Goal: Book appointment/travel/reservation

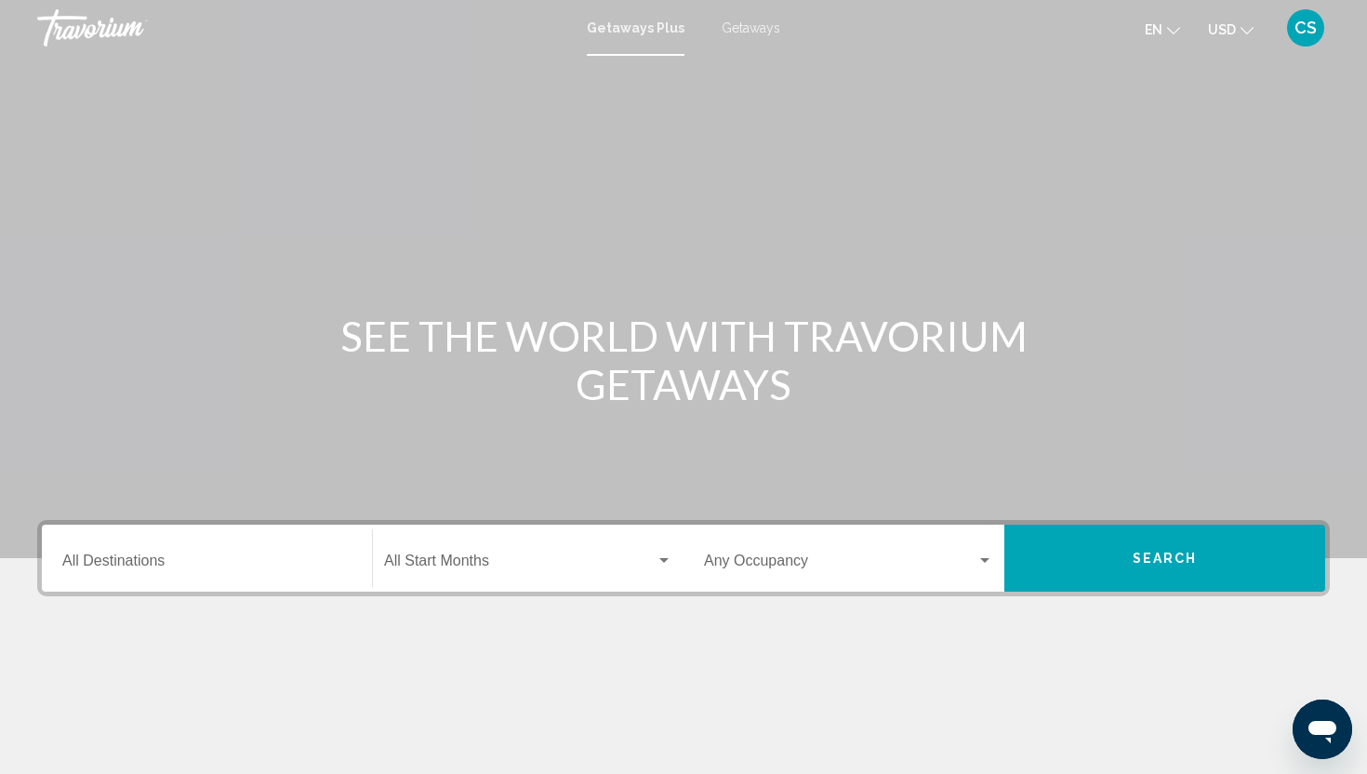
click at [233, 551] on div "Destination All Destinations" at bounding box center [206, 558] width 289 height 59
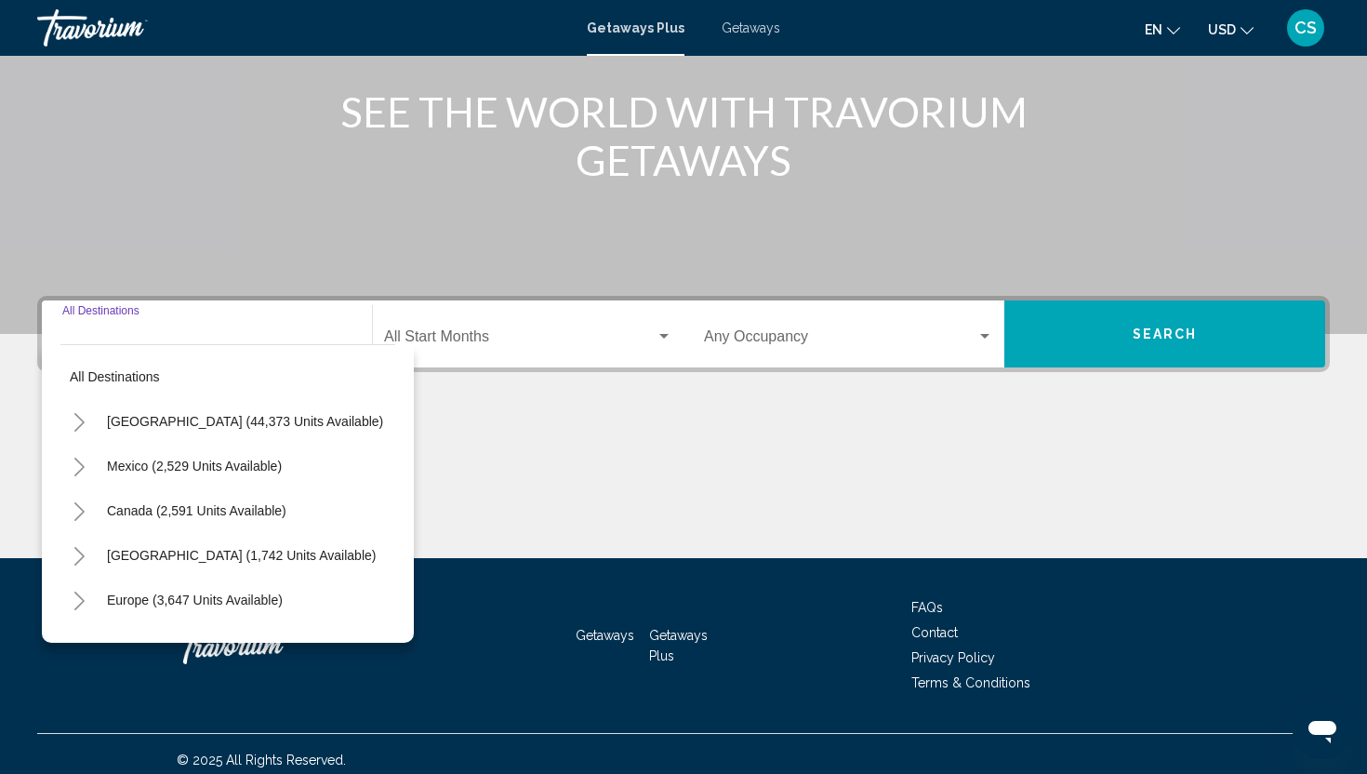
scroll to position [236, 0]
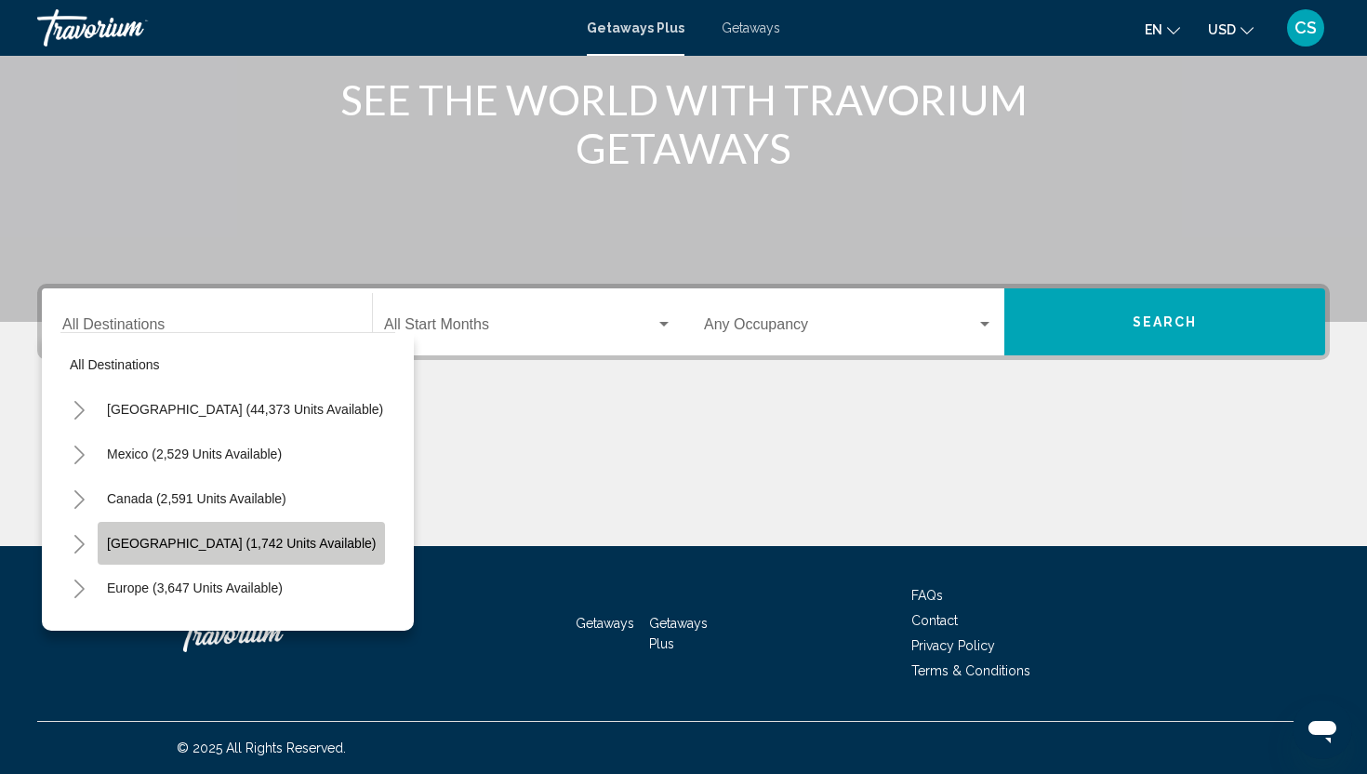
click at [244, 541] on span "[GEOGRAPHIC_DATA] (1,742 units available)" at bounding box center [241, 543] width 269 height 15
type input "**********"
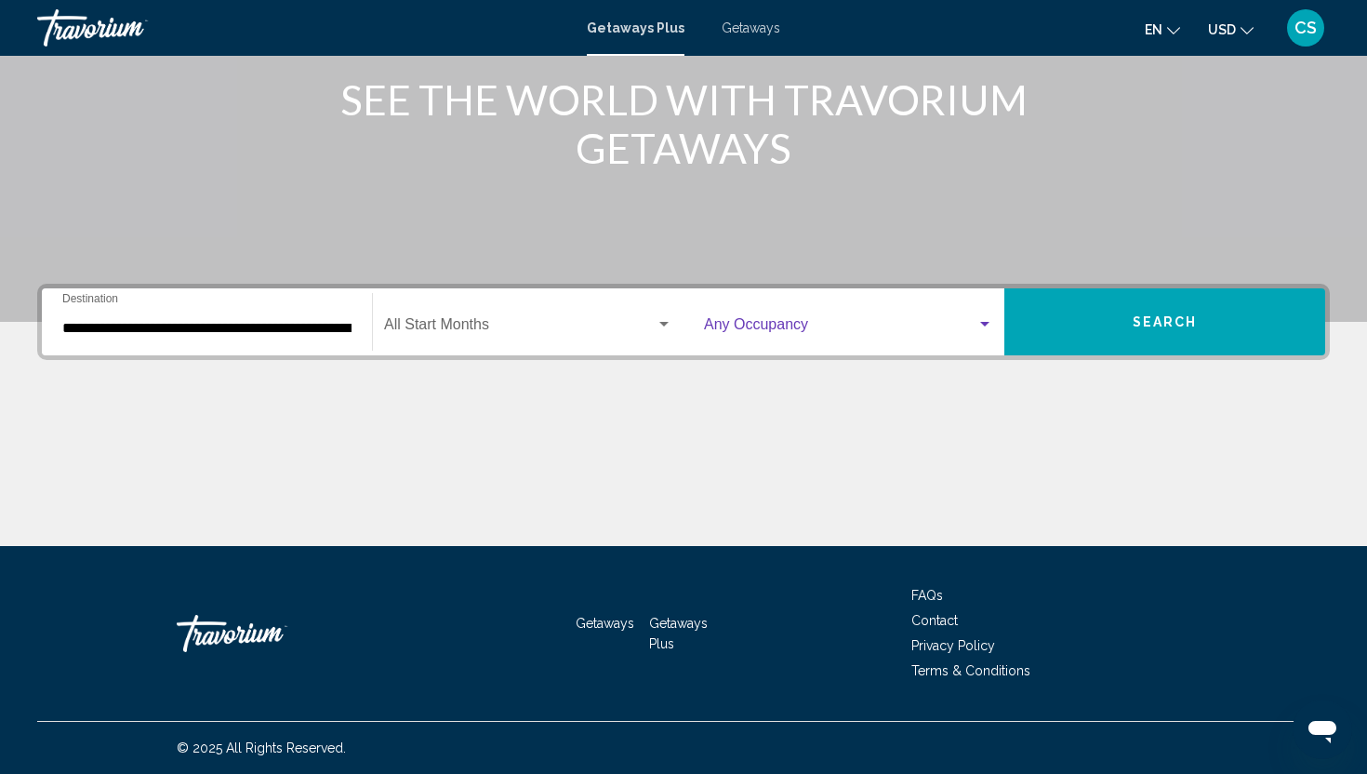
click at [861, 327] on span "Search widget" at bounding box center [840, 328] width 273 height 17
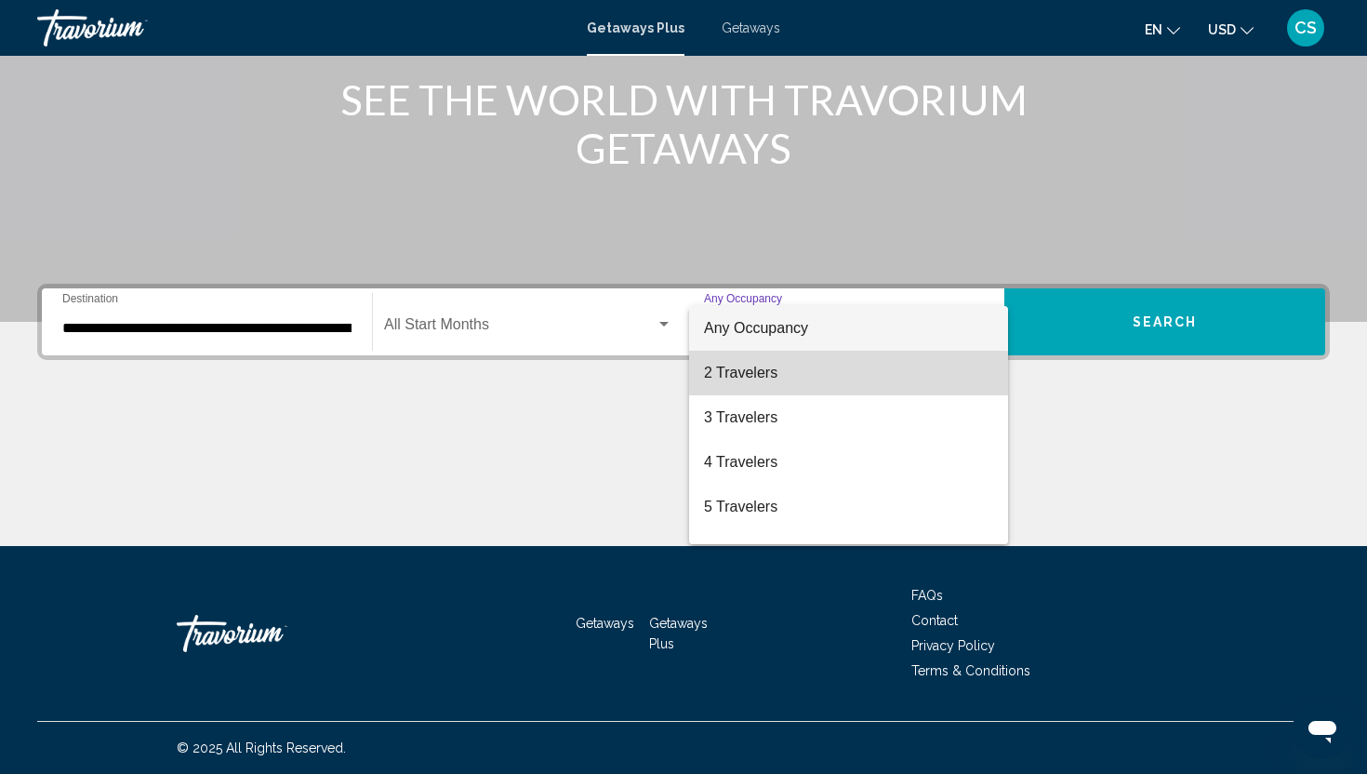
click at [793, 381] on span "2 Travelers" at bounding box center [848, 373] width 289 height 45
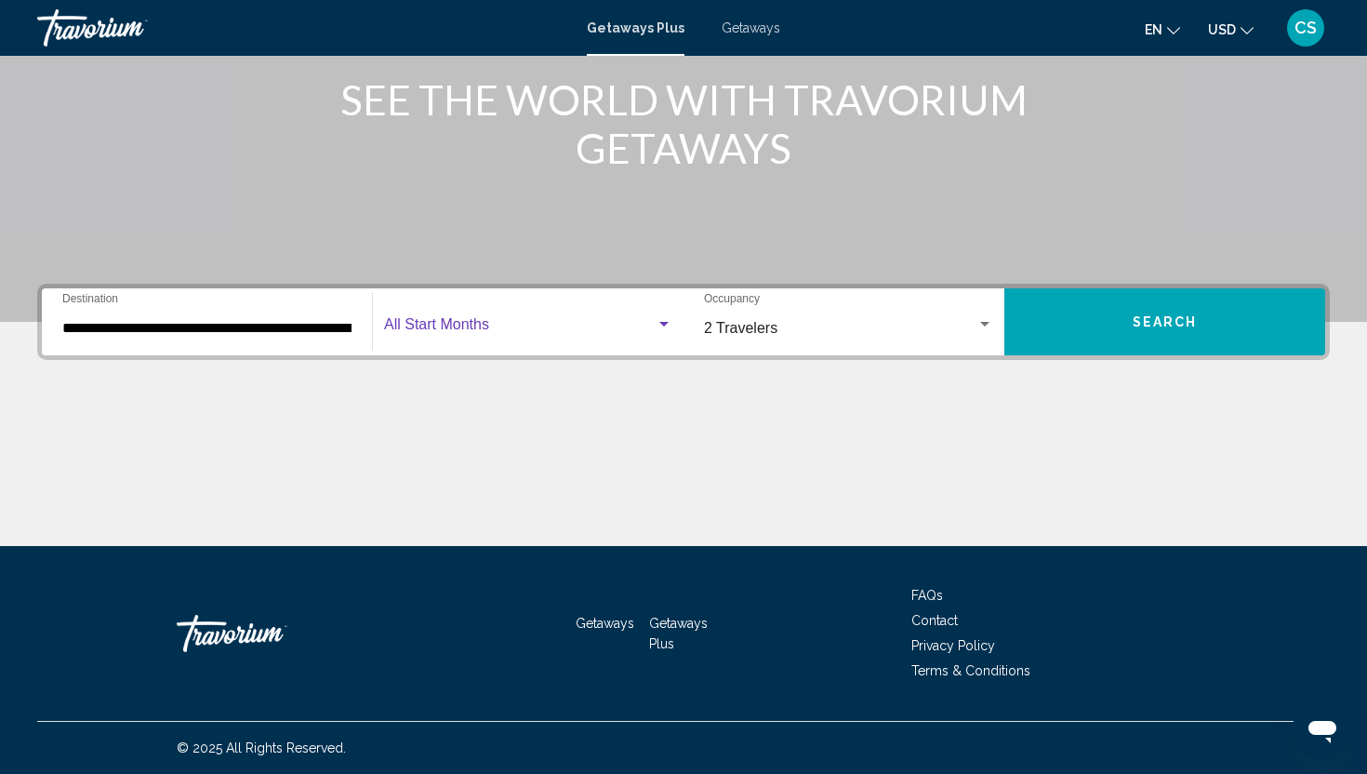
click at [597, 333] on span "Search widget" at bounding box center [520, 328] width 272 height 17
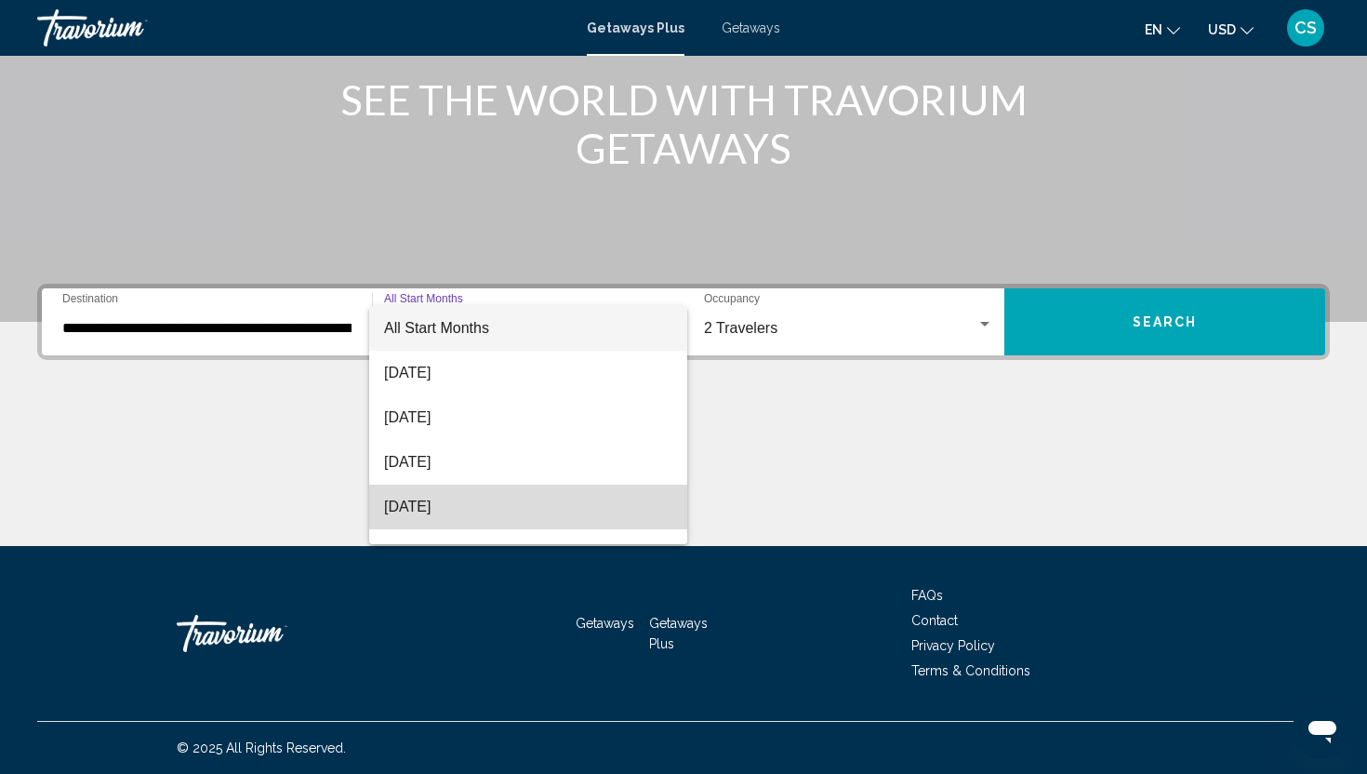
click at [526, 514] on span "[DATE]" at bounding box center [528, 507] width 288 height 45
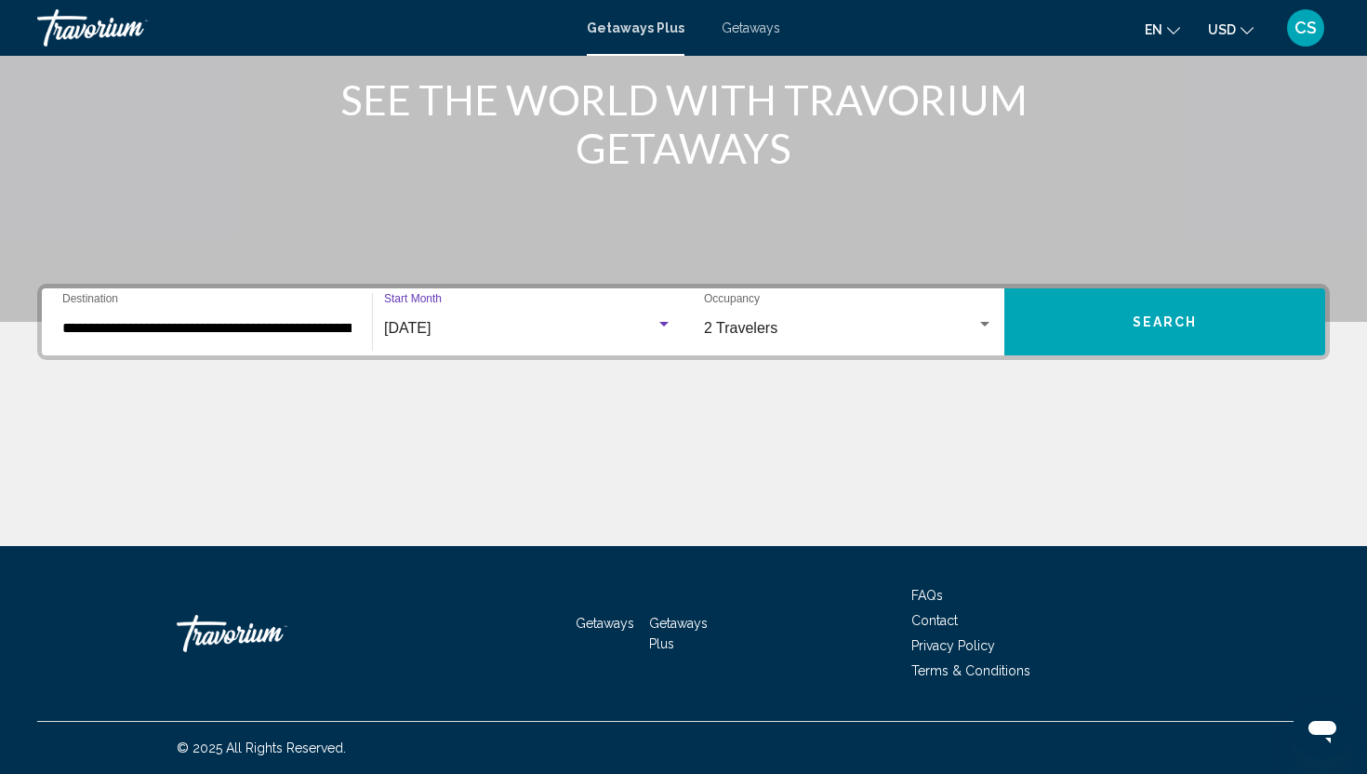
click at [1140, 326] on span "Search" at bounding box center [1165, 322] width 65 height 15
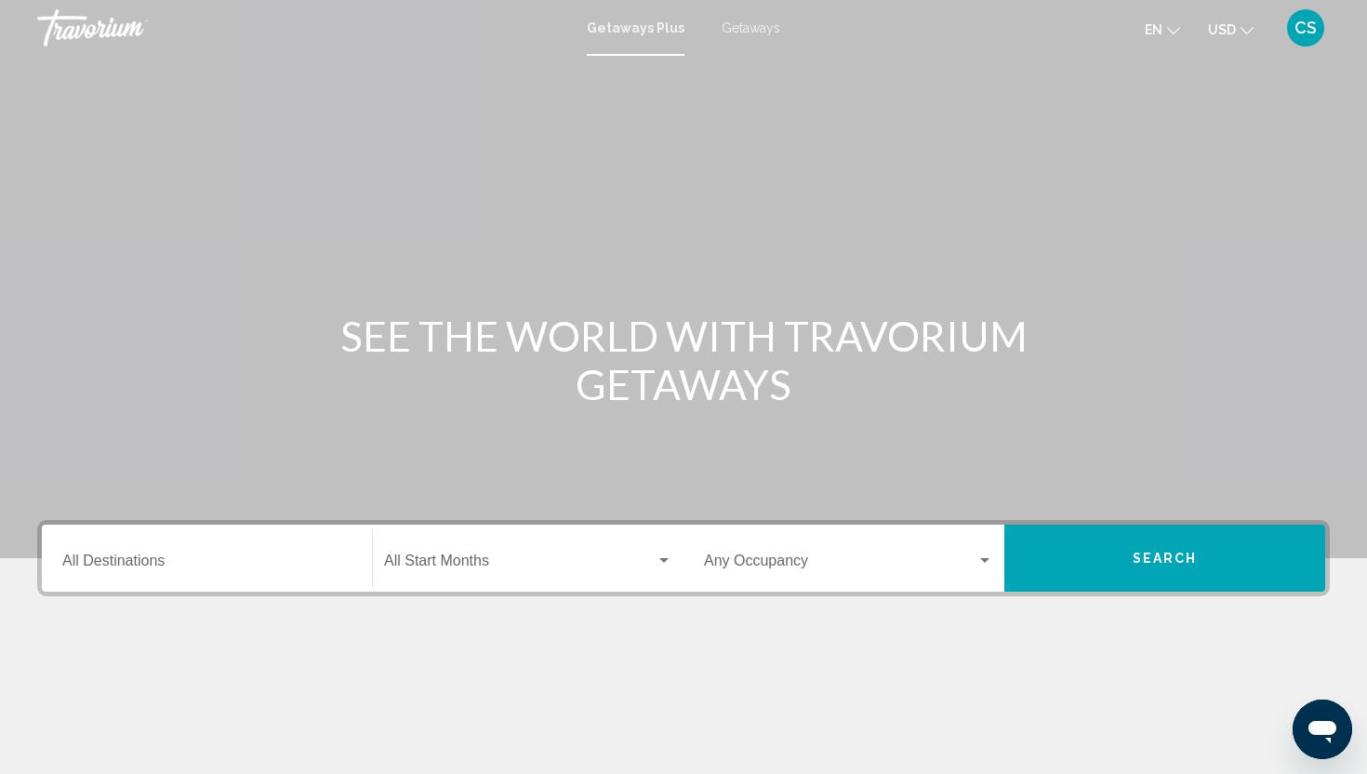
click at [125, 559] on input "Destination All Destinations" at bounding box center [206, 564] width 289 height 17
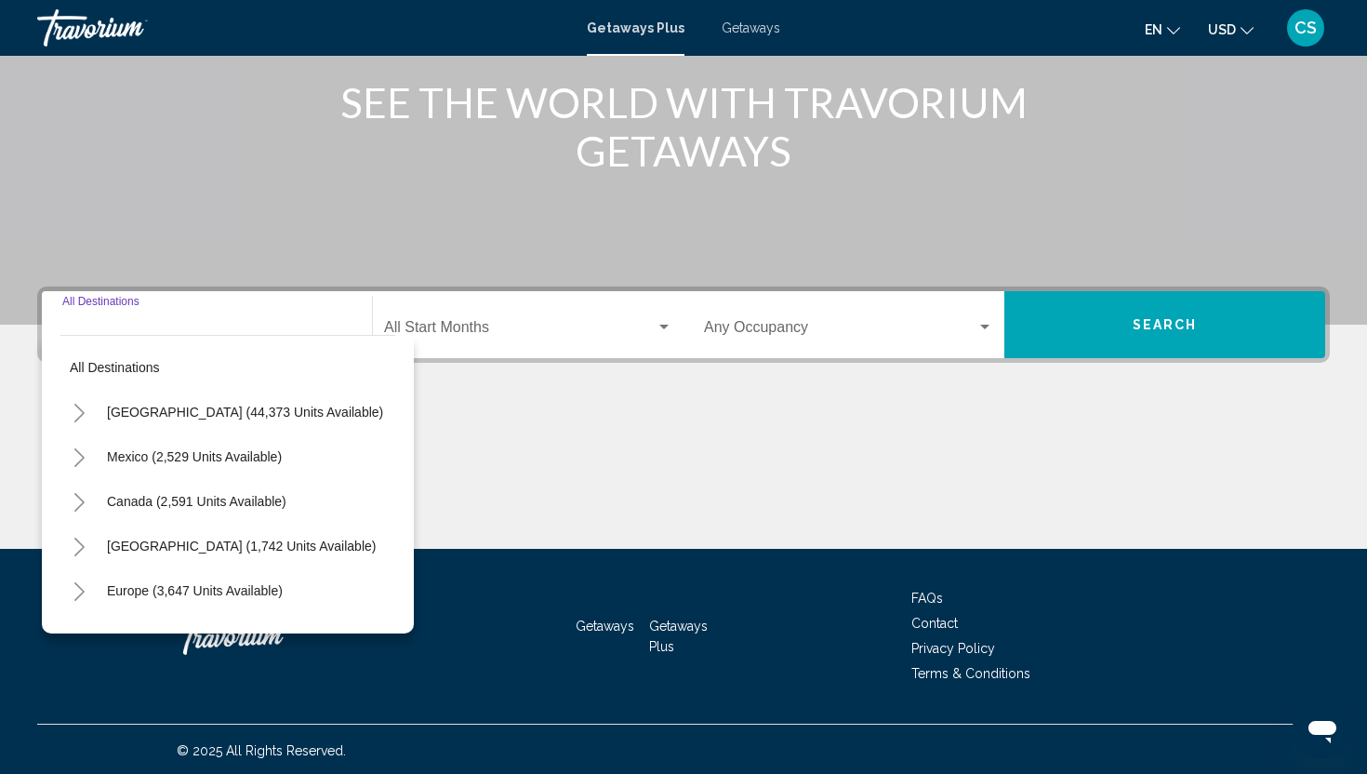
scroll to position [236, 0]
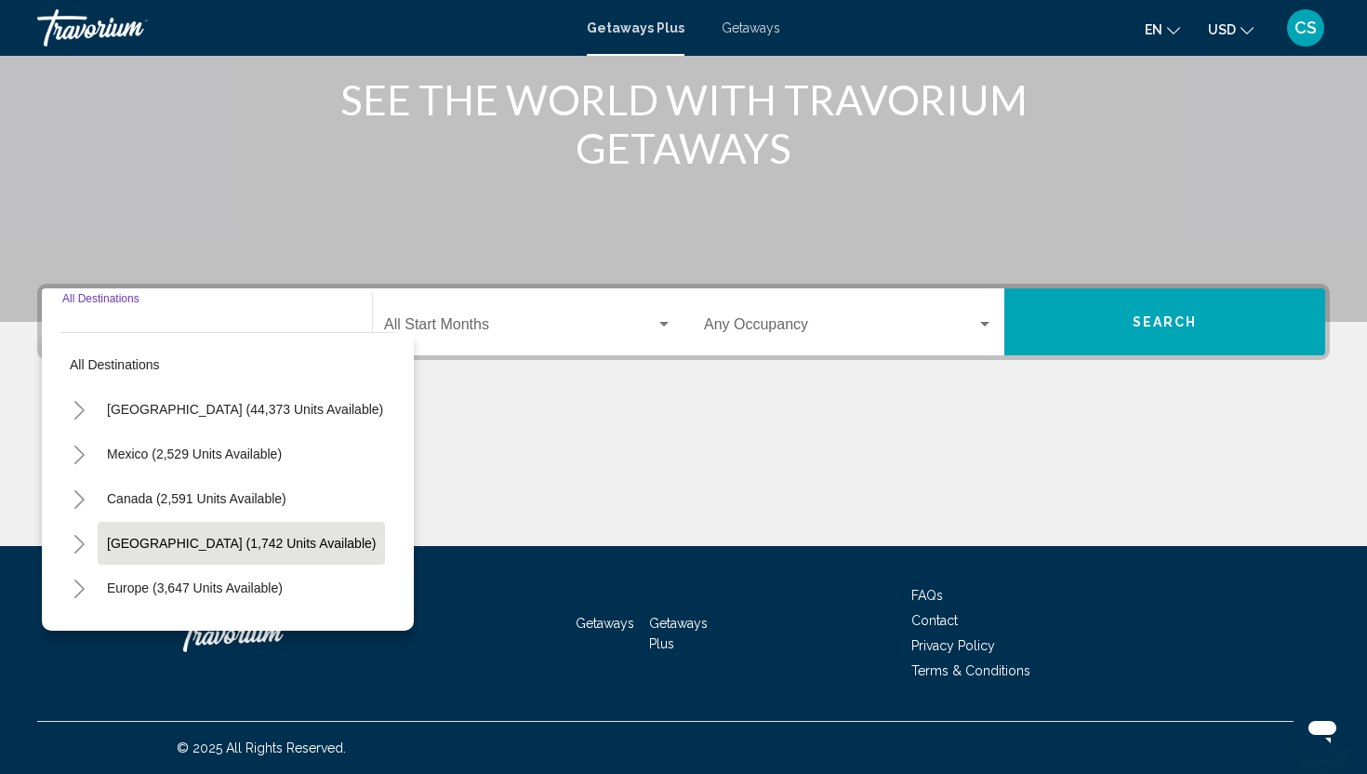
click at [134, 547] on span "[GEOGRAPHIC_DATA] (1,742 units available)" at bounding box center [241, 543] width 269 height 15
type input "**********"
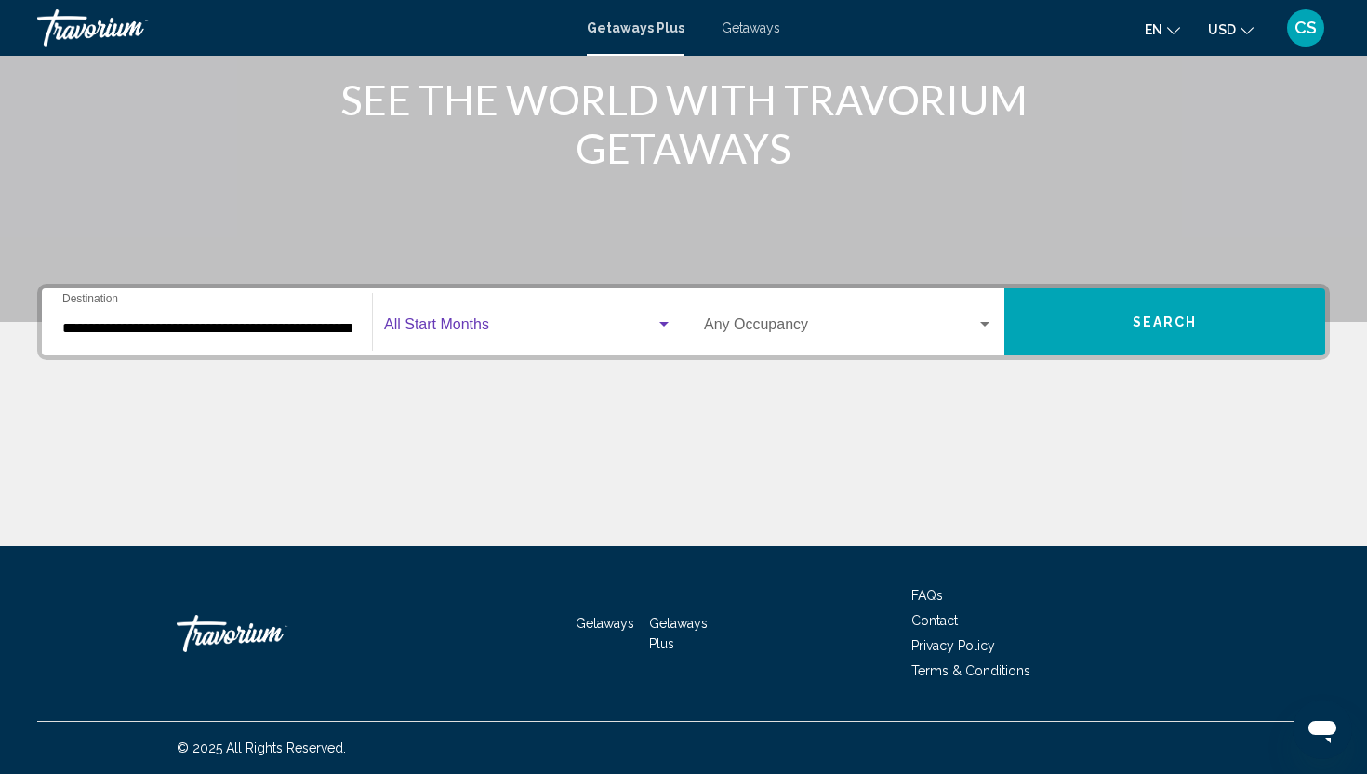
click at [430, 324] on span "Search widget" at bounding box center [520, 328] width 272 height 17
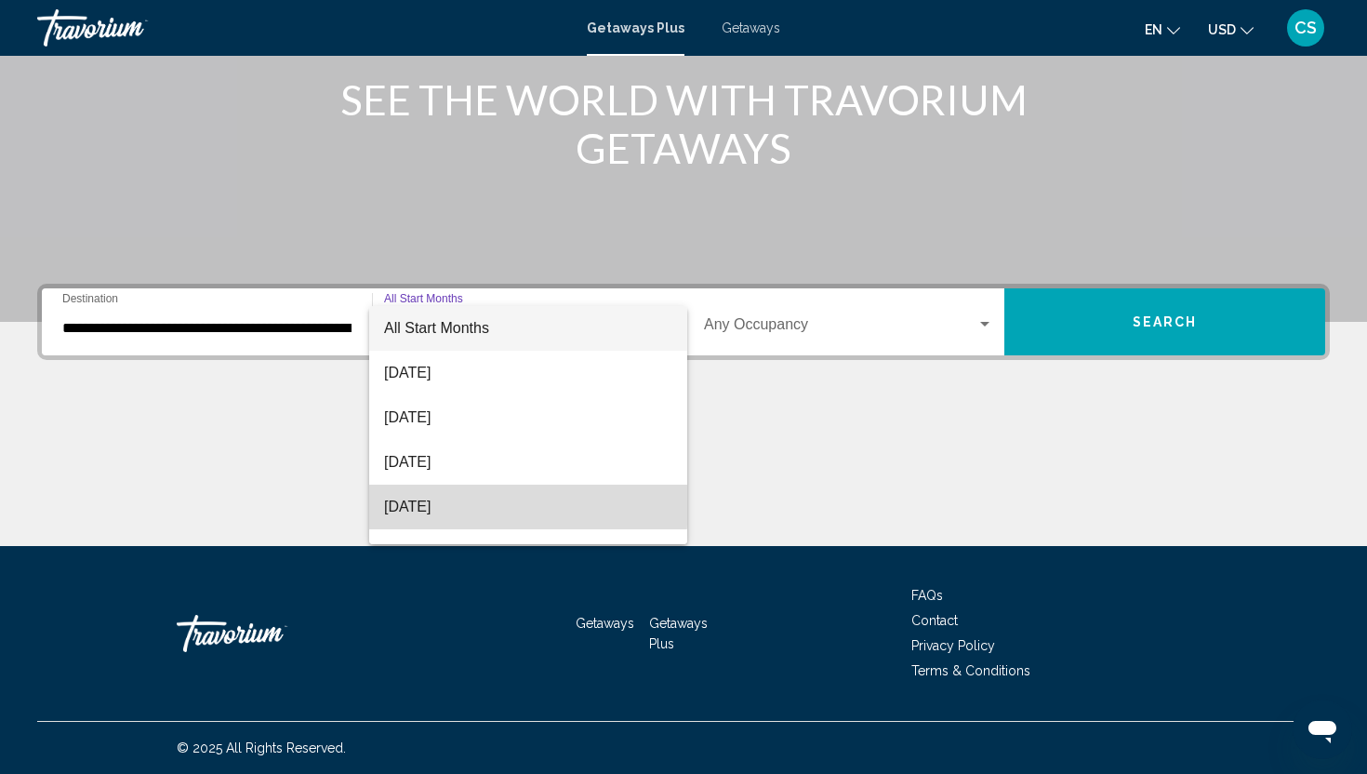
click at [410, 503] on span "[DATE]" at bounding box center [528, 507] width 288 height 45
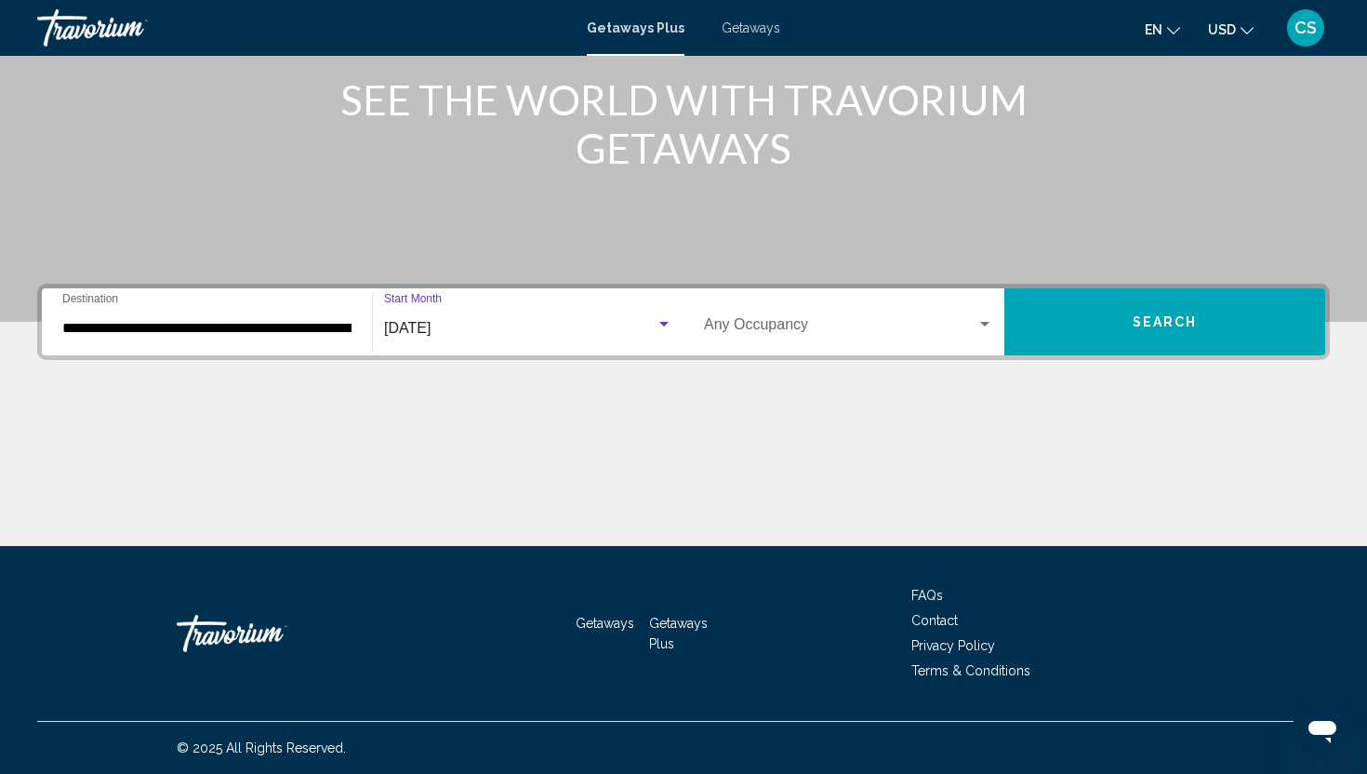
click at [721, 331] on span "Search widget" at bounding box center [840, 328] width 273 height 17
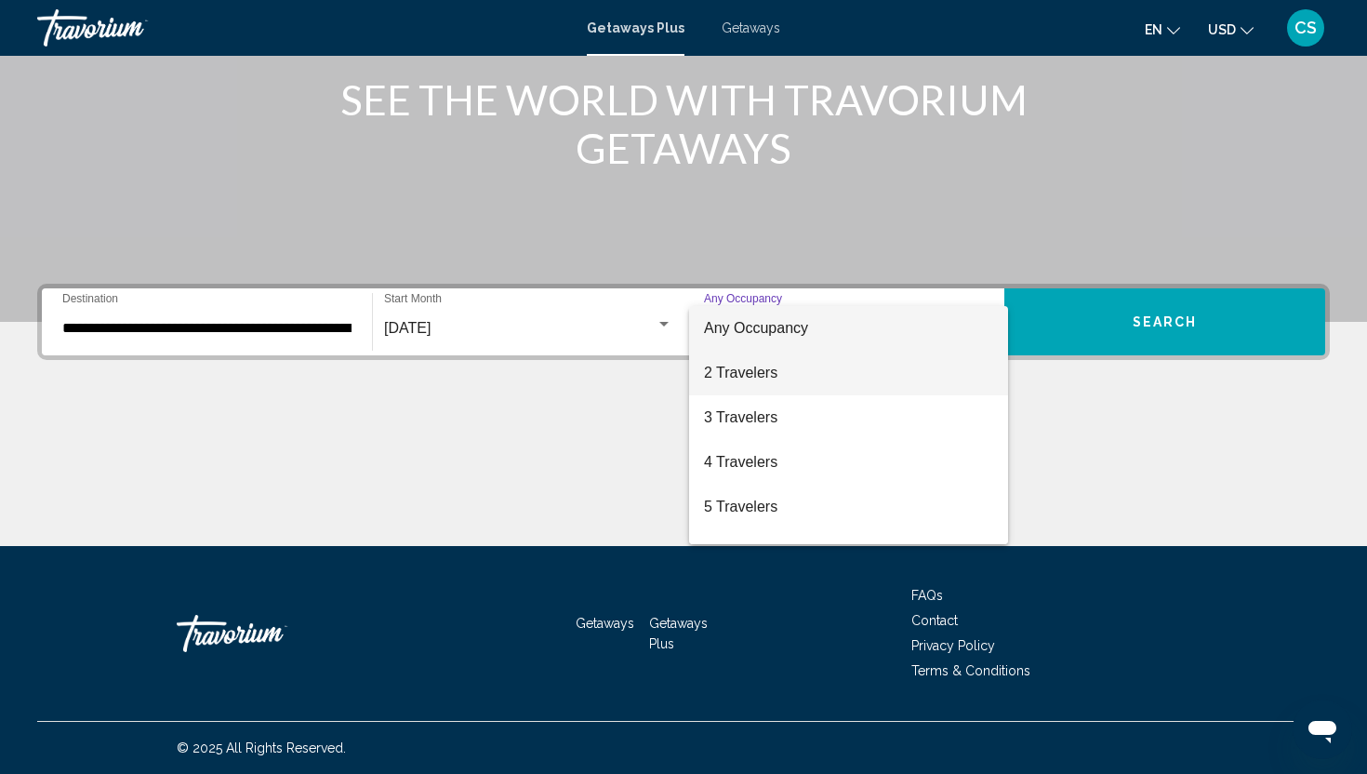
click at [722, 369] on span "2 Travelers" at bounding box center [848, 373] width 289 height 45
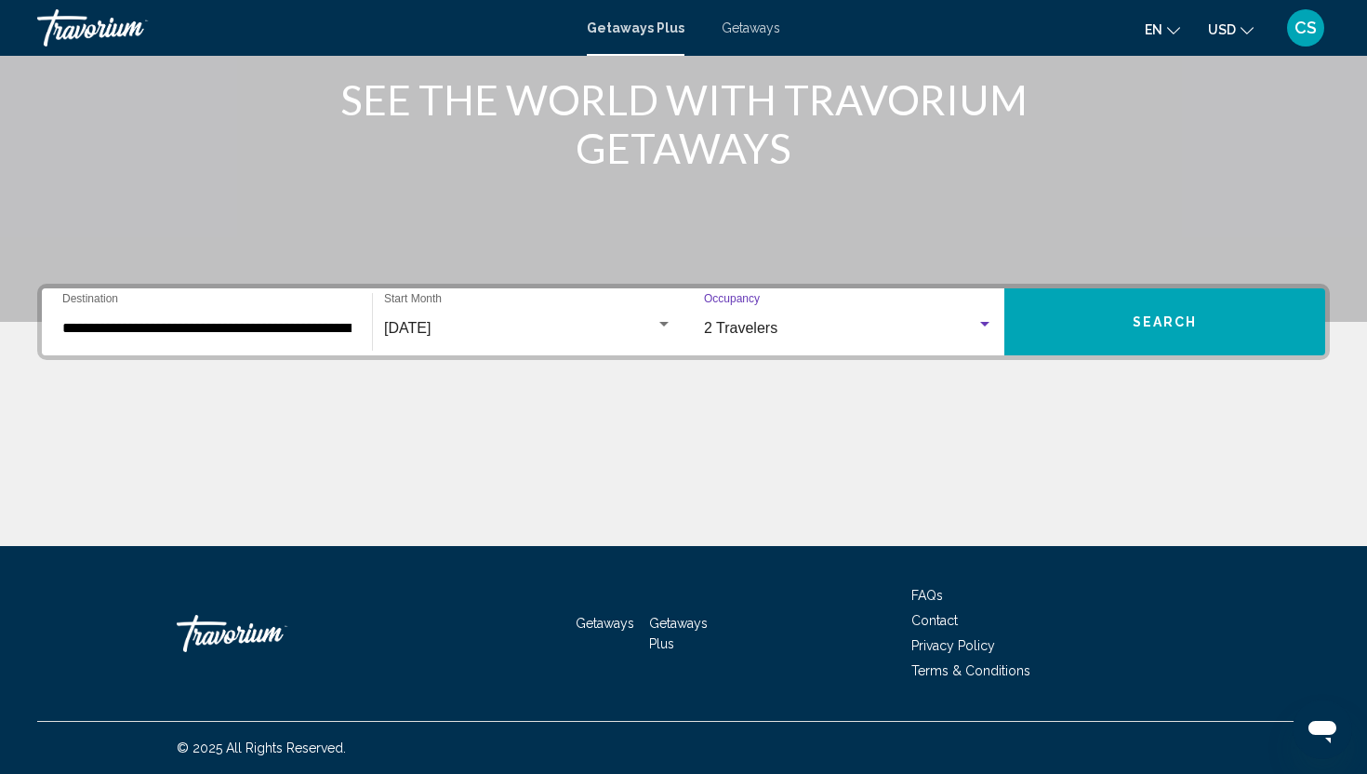
click at [1169, 303] on button "Search" at bounding box center [1165, 321] width 321 height 67
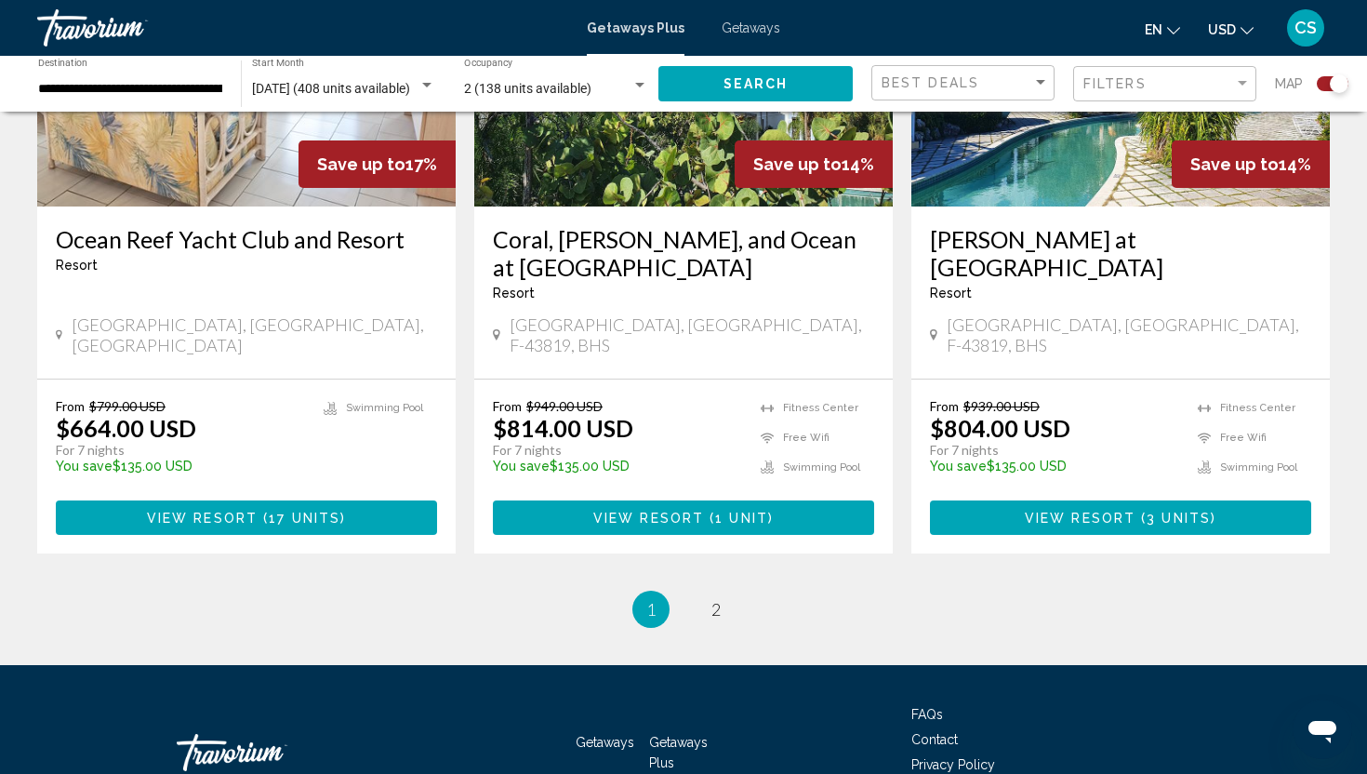
scroll to position [2889, 0]
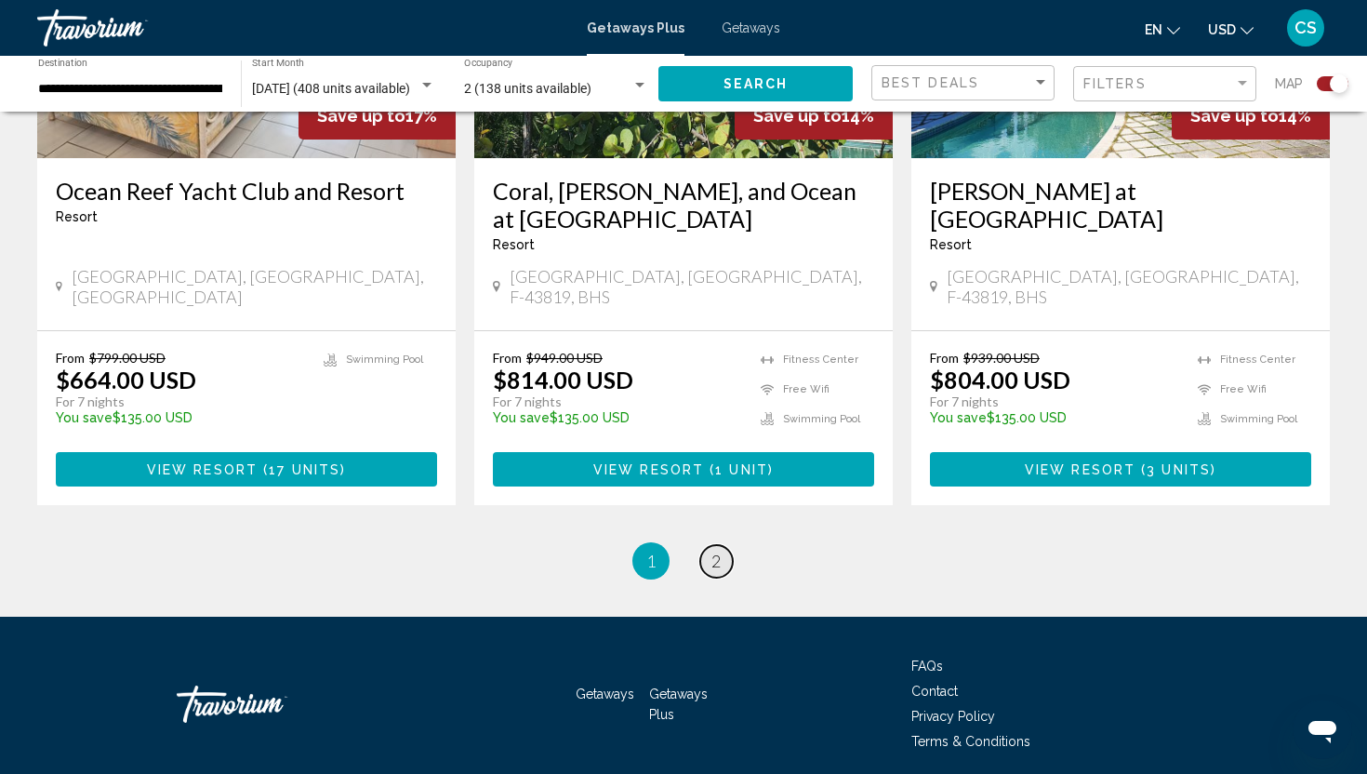
click at [713, 551] on span "2" at bounding box center [716, 561] width 9 height 20
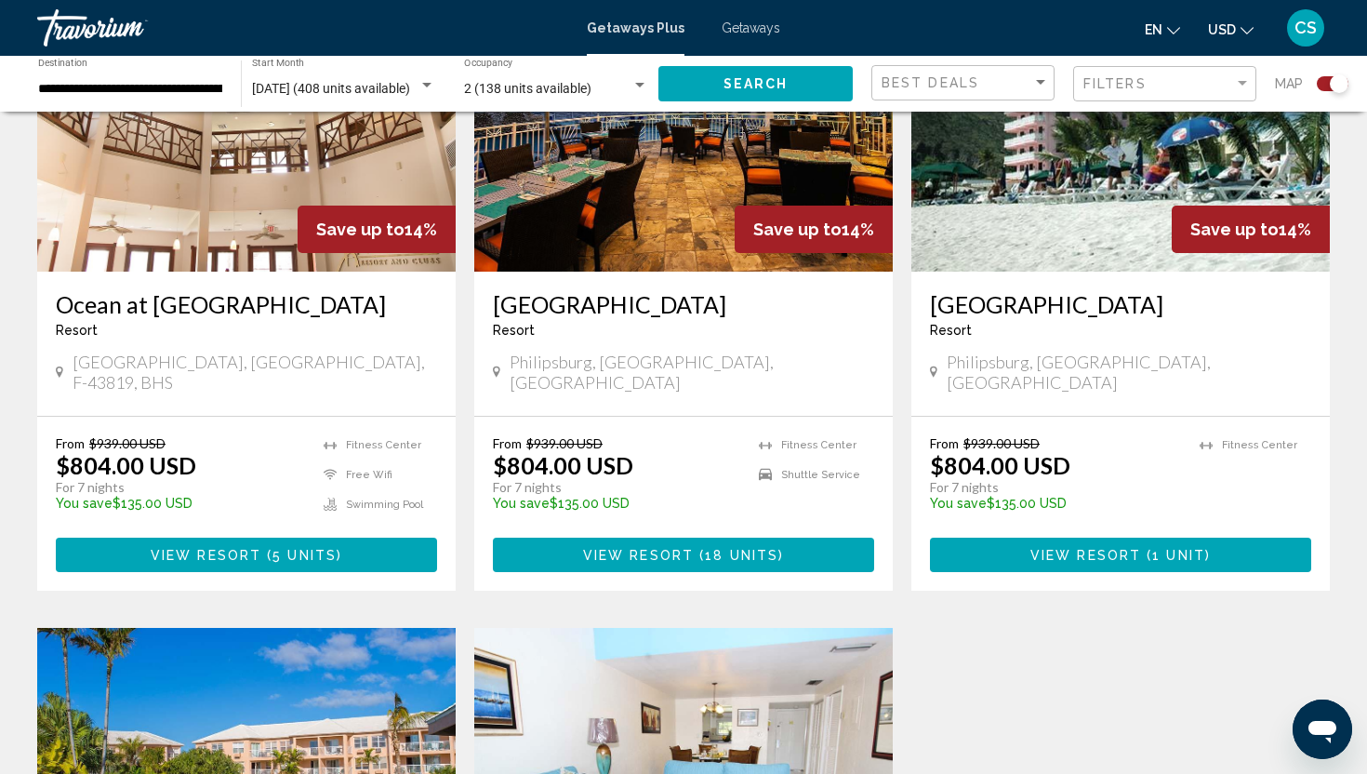
scroll to position [805, 0]
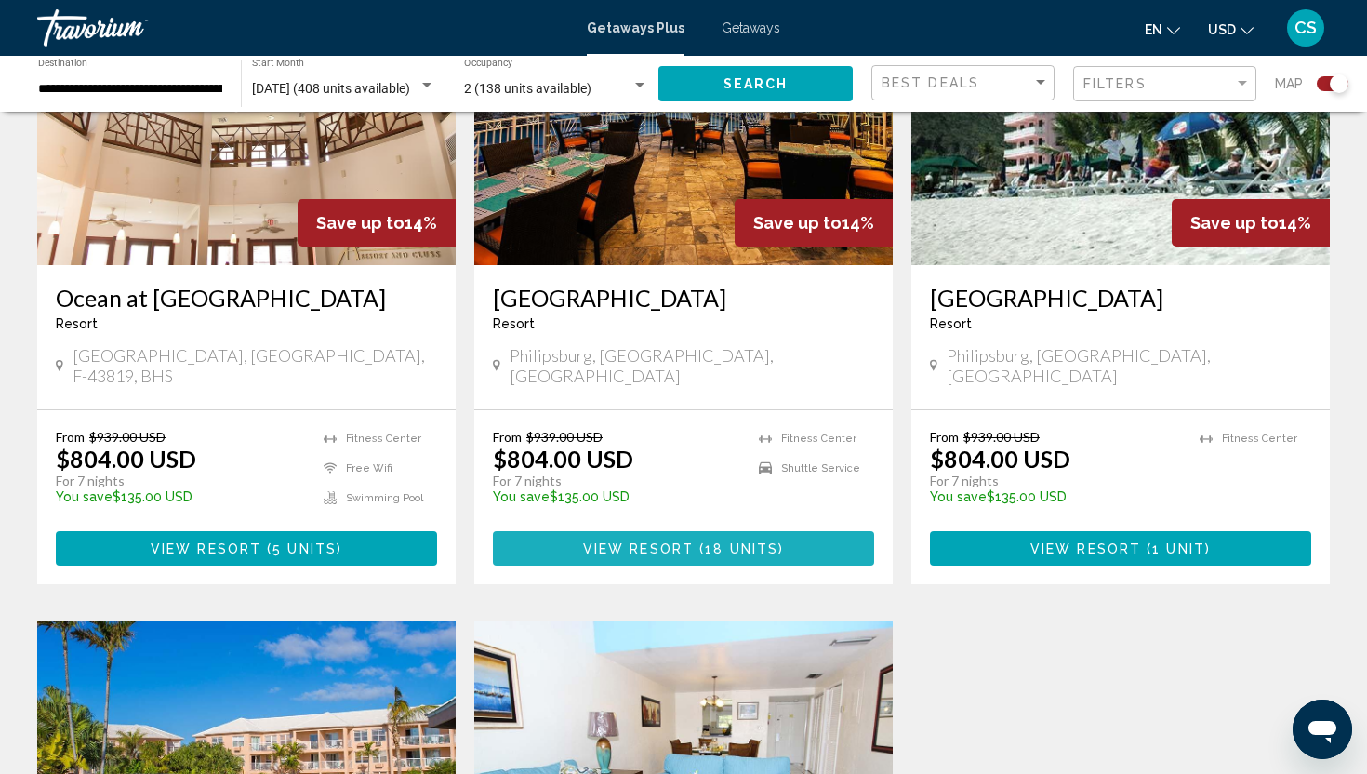
click at [731, 541] on span "18 units" at bounding box center [741, 548] width 73 height 15
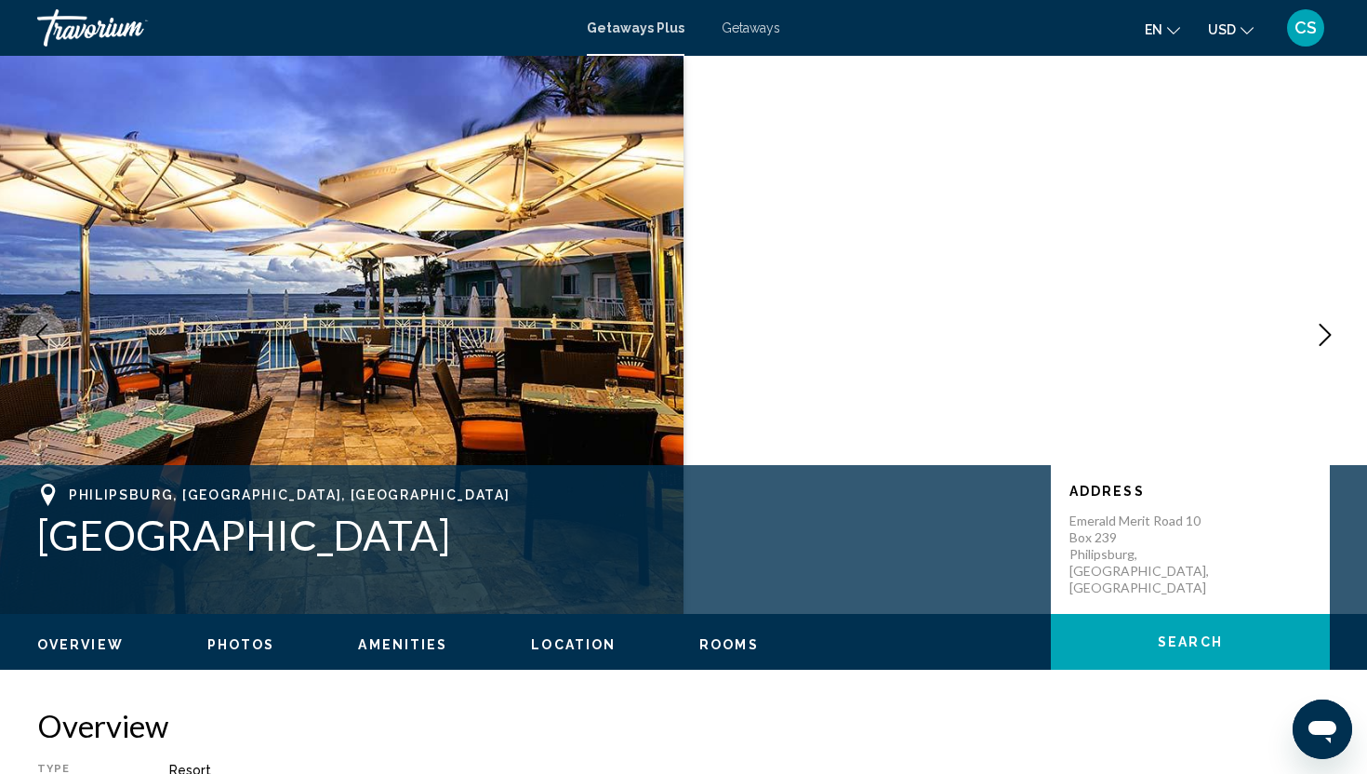
click at [421, 648] on span "Amenities" at bounding box center [402, 644] width 89 height 15
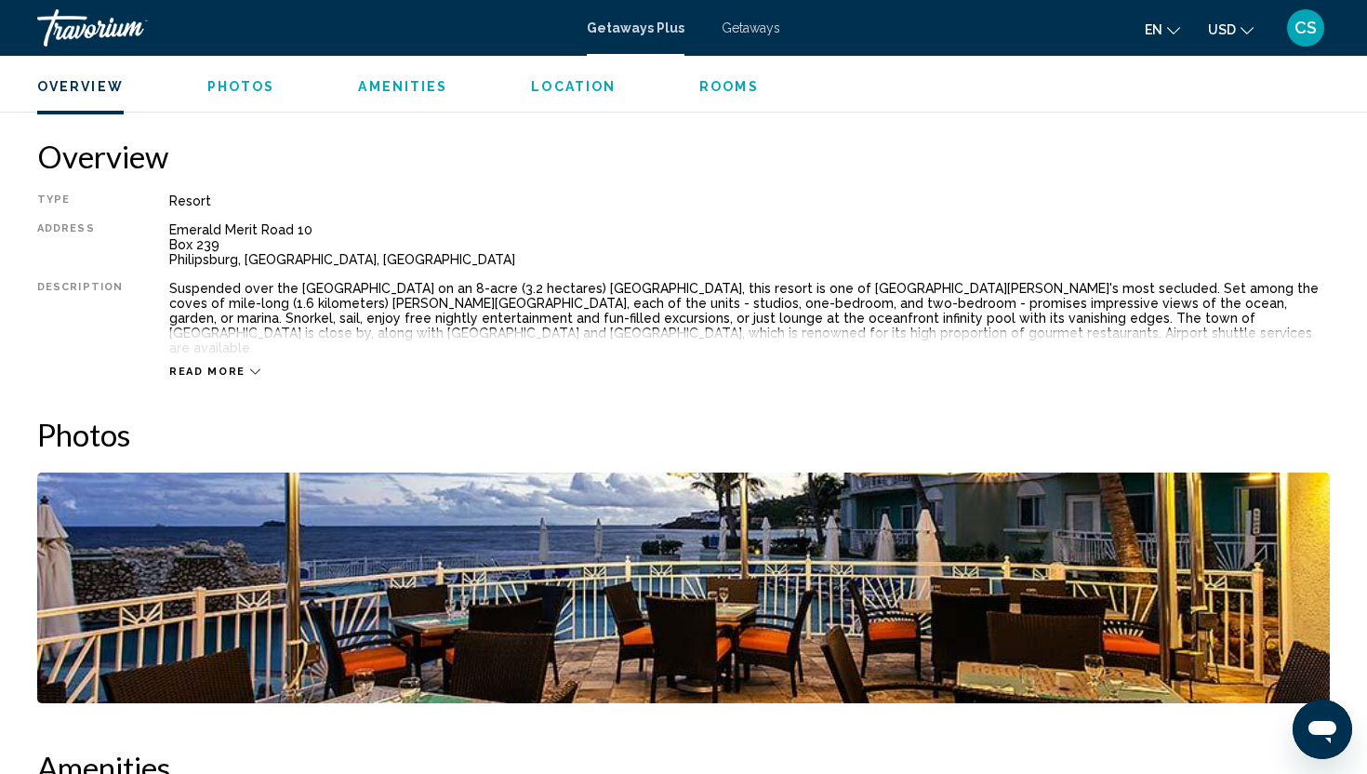
scroll to position [572, 0]
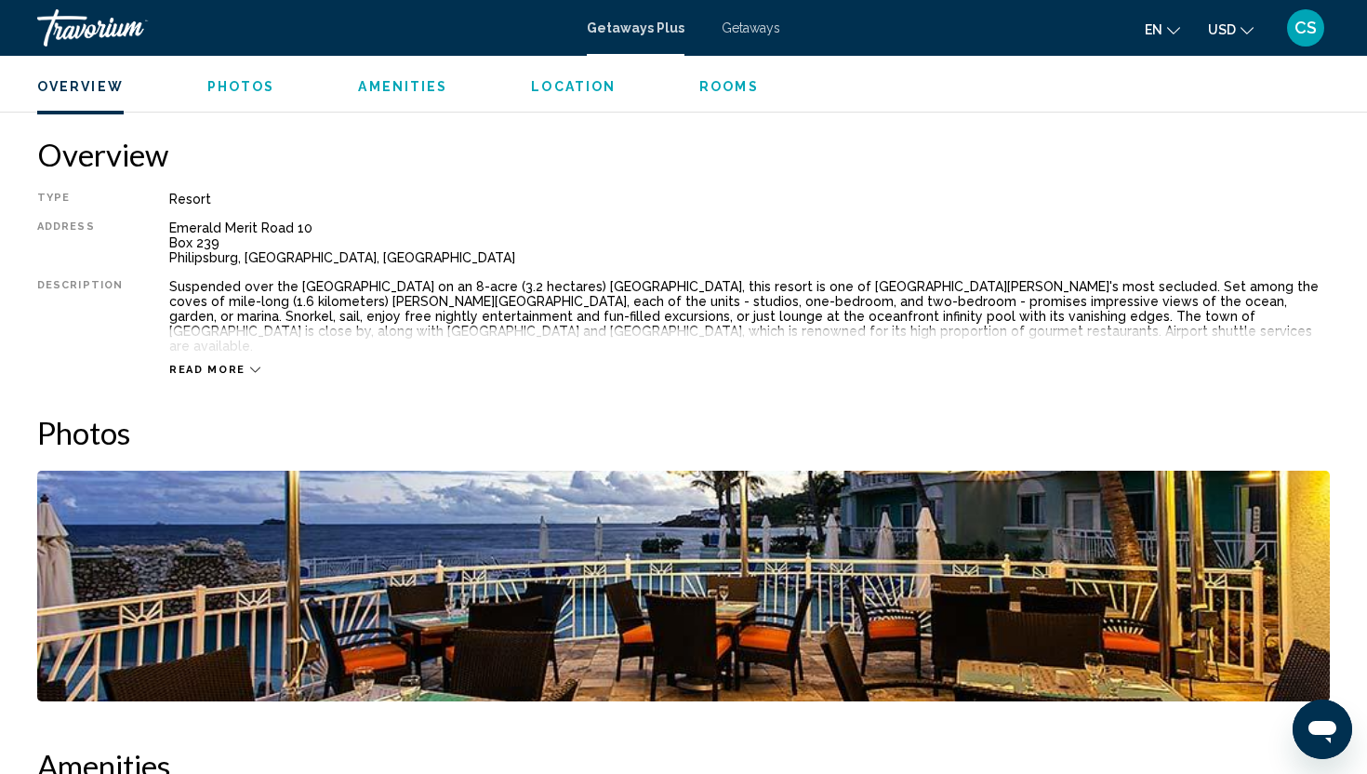
click at [221, 364] on span "Read more" at bounding box center [207, 370] width 76 height 12
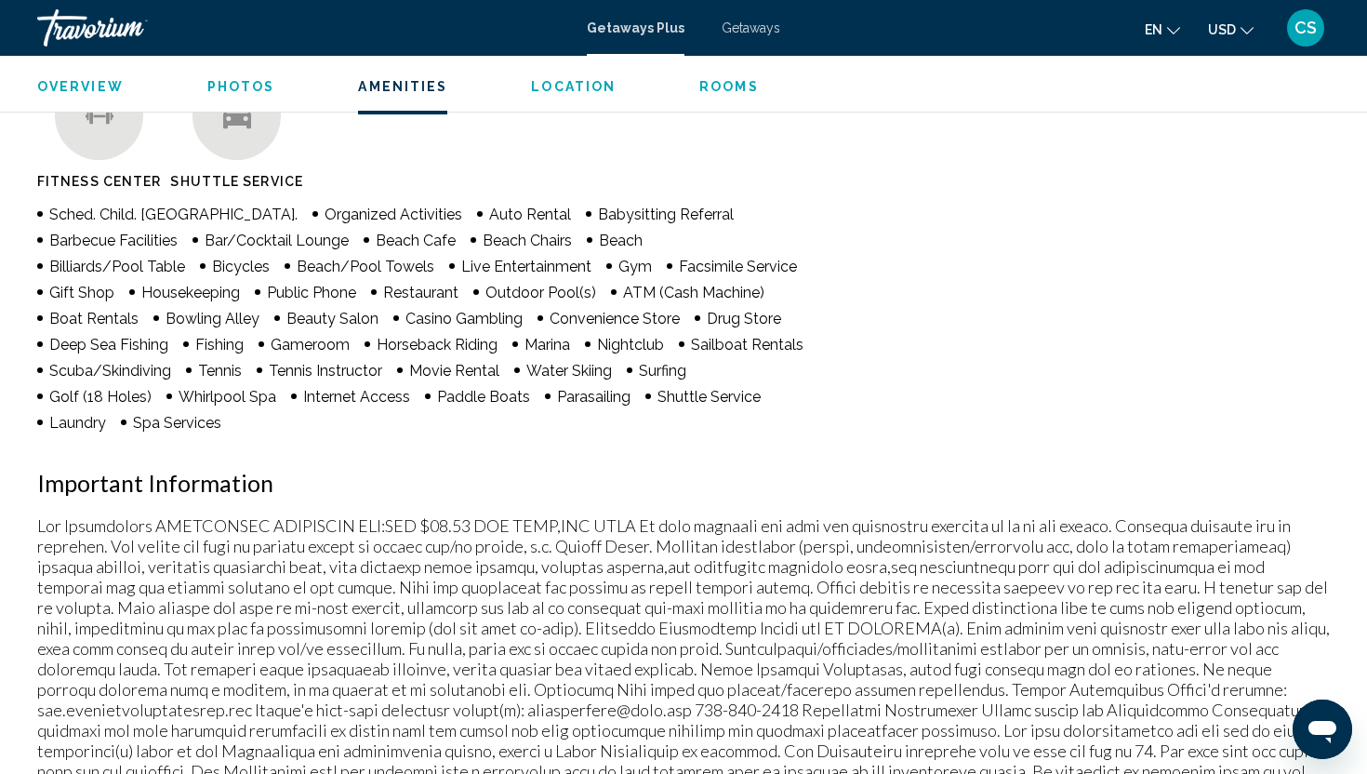
scroll to position [1306, 0]
click at [95, 87] on span "Overview" at bounding box center [80, 86] width 87 height 15
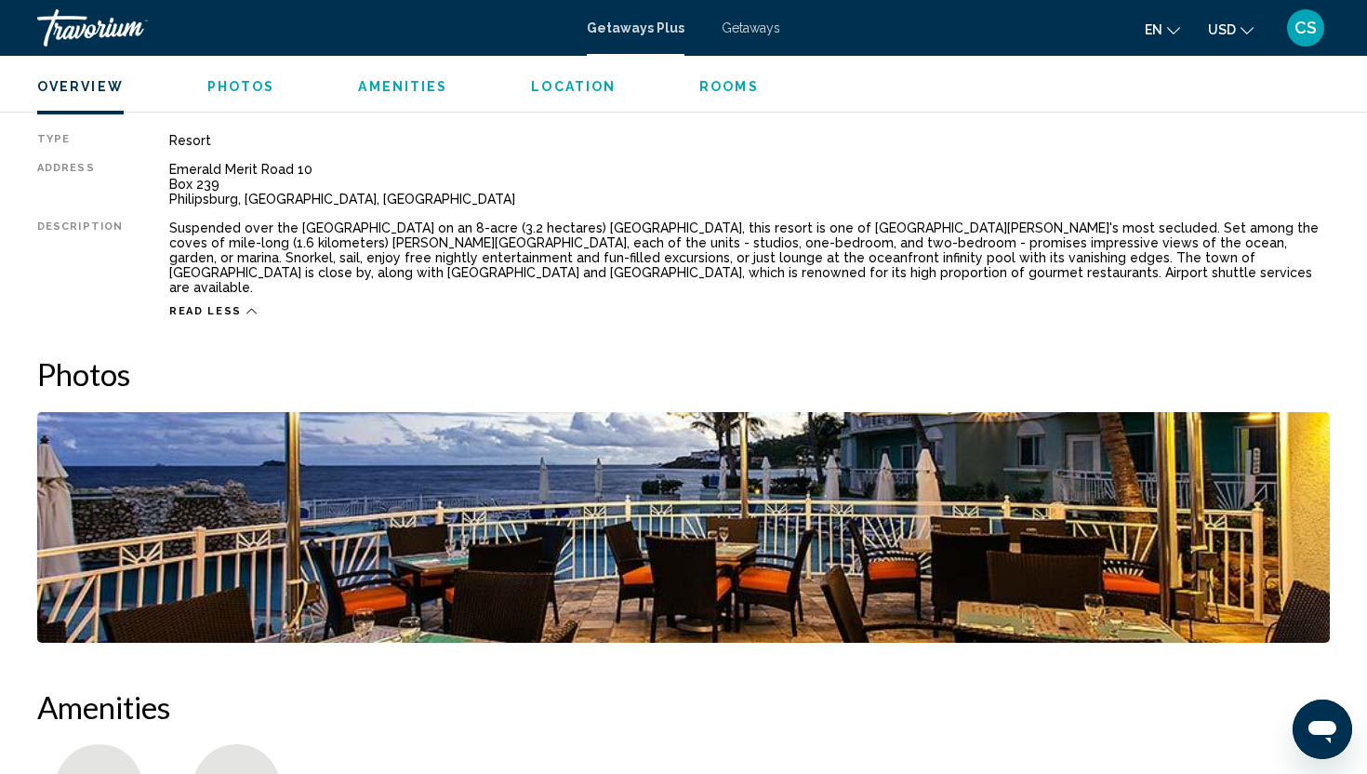
scroll to position [596, 0]
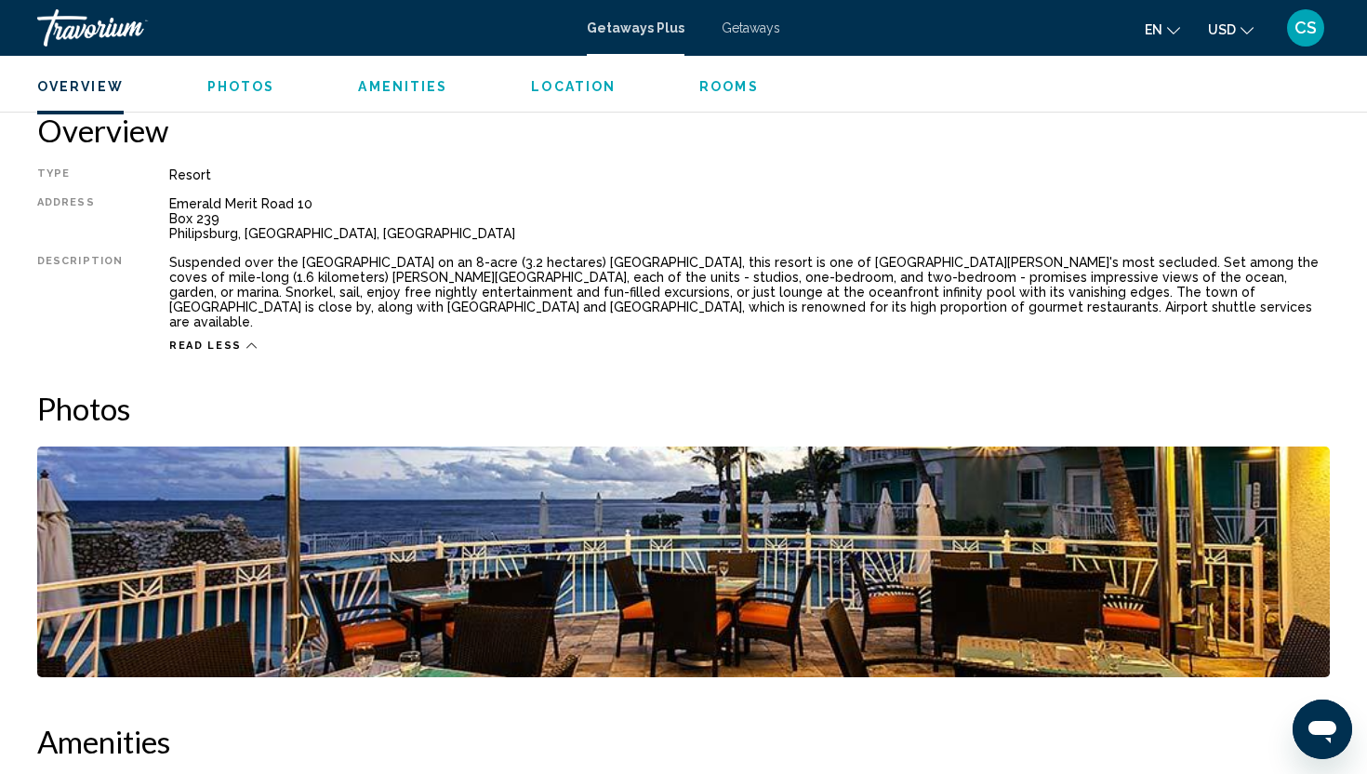
click at [207, 91] on span "Photos" at bounding box center [241, 86] width 68 height 15
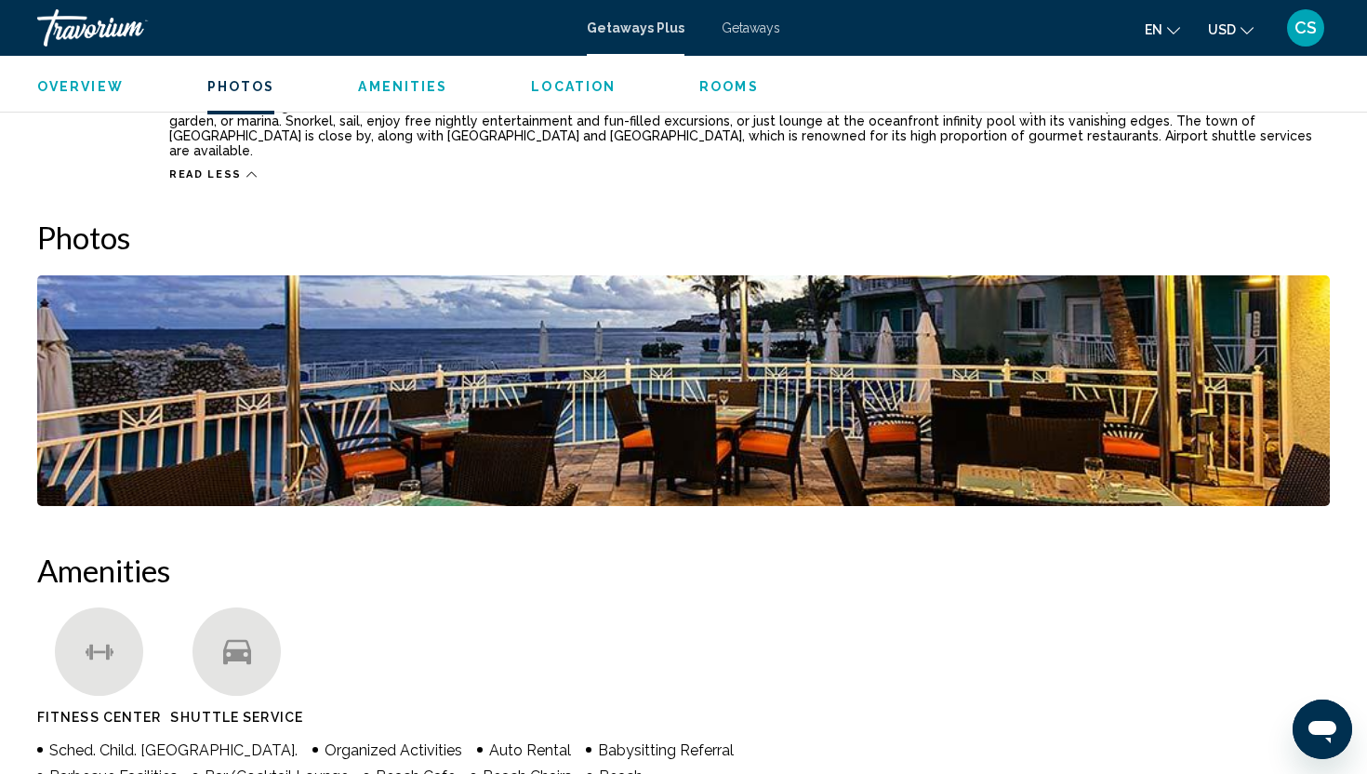
scroll to position [859, 0]
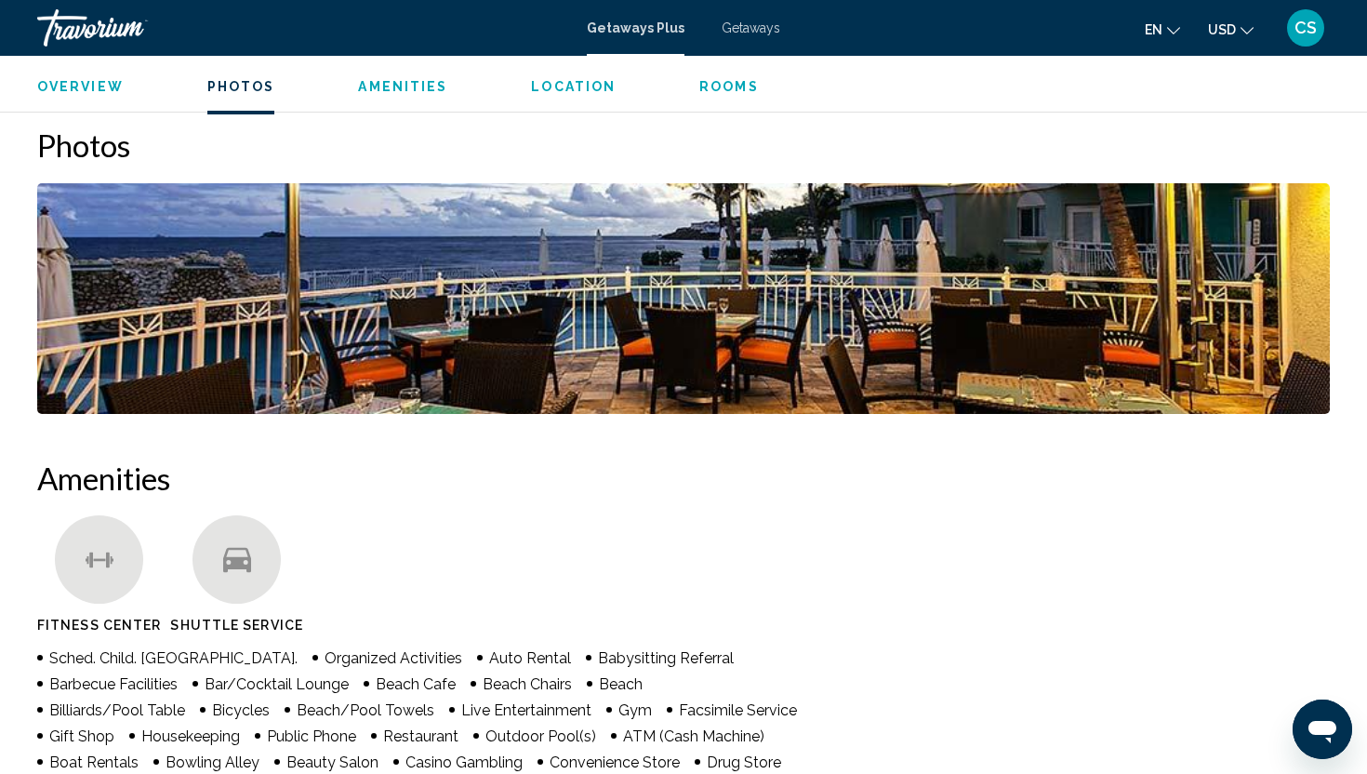
click at [249, 85] on span "Photos" at bounding box center [241, 86] width 68 height 15
click at [553, 89] on span "Location" at bounding box center [573, 86] width 85 height 15
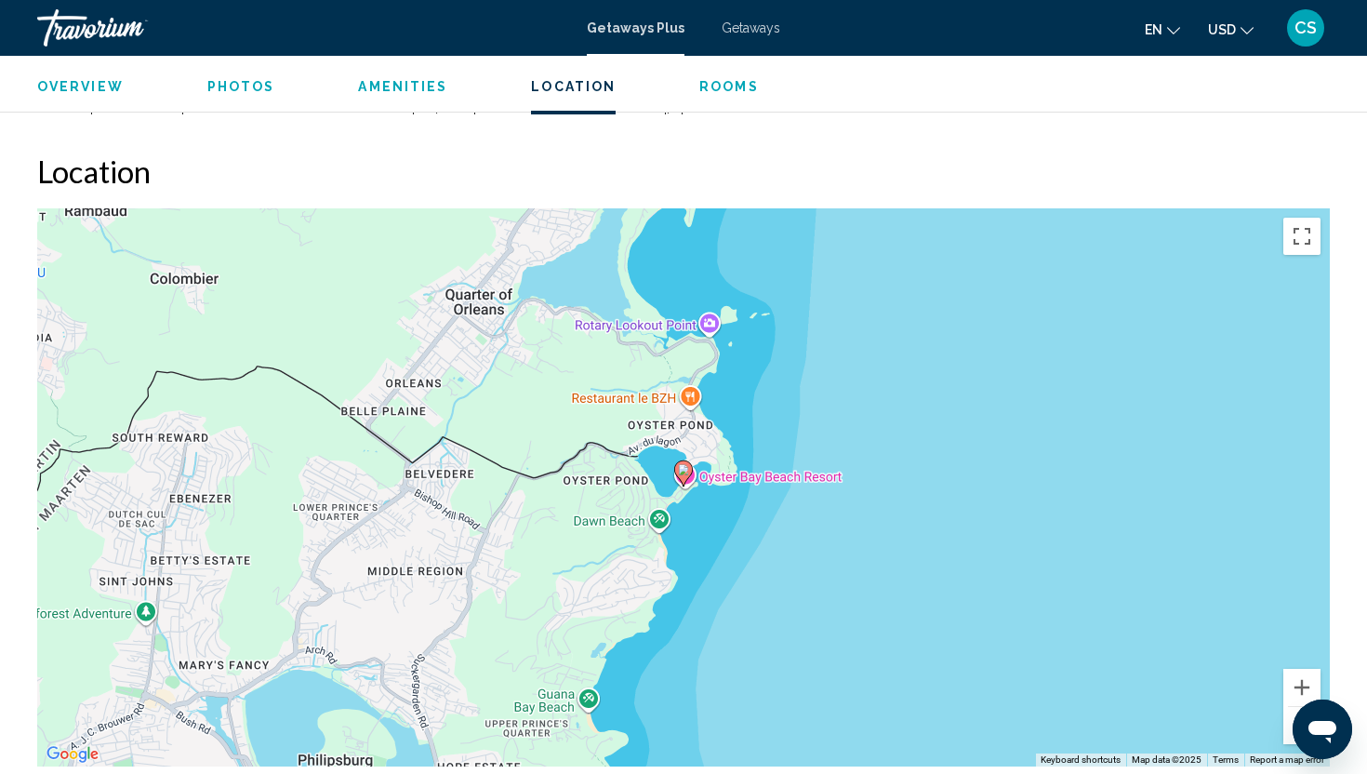
click at [726, 83] on span "Rooms" at bounding box center [729, 86] width 60 height 15
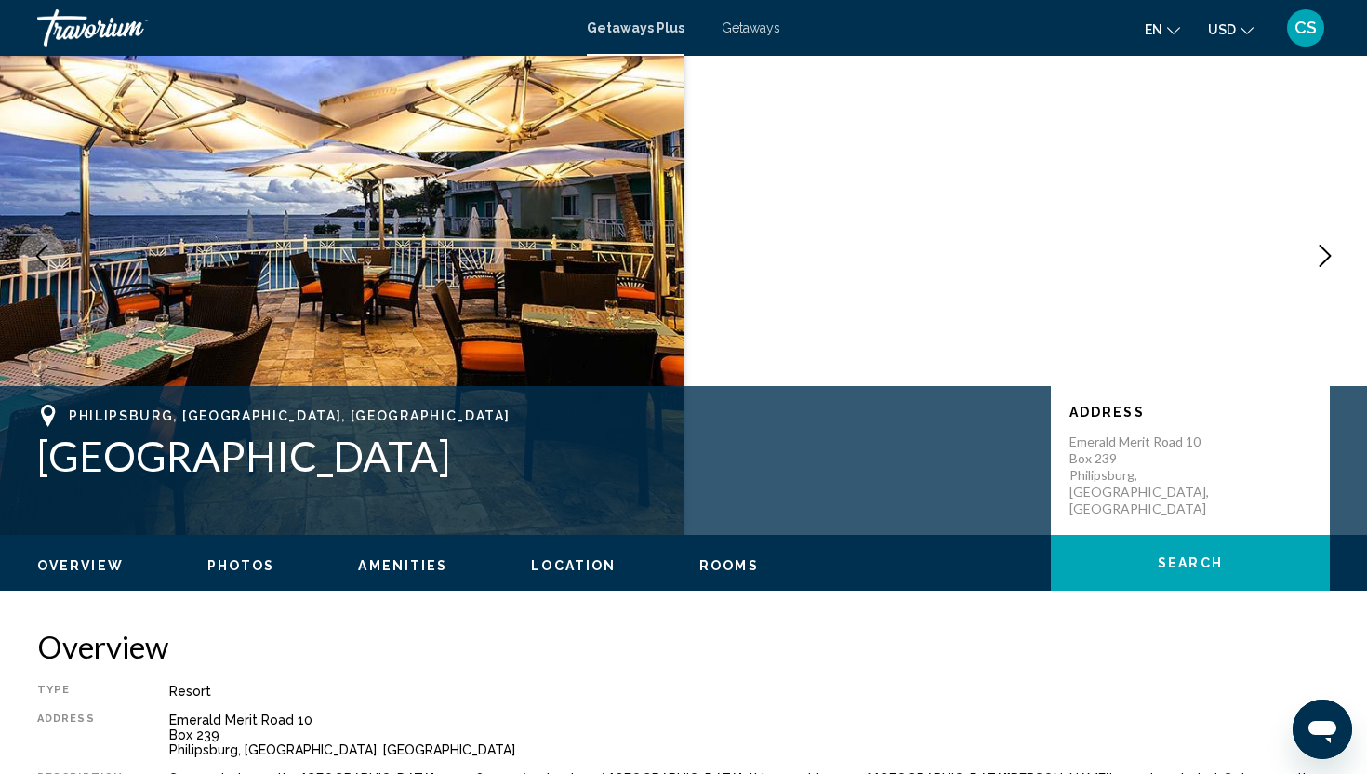
scroll to position [83, 0]
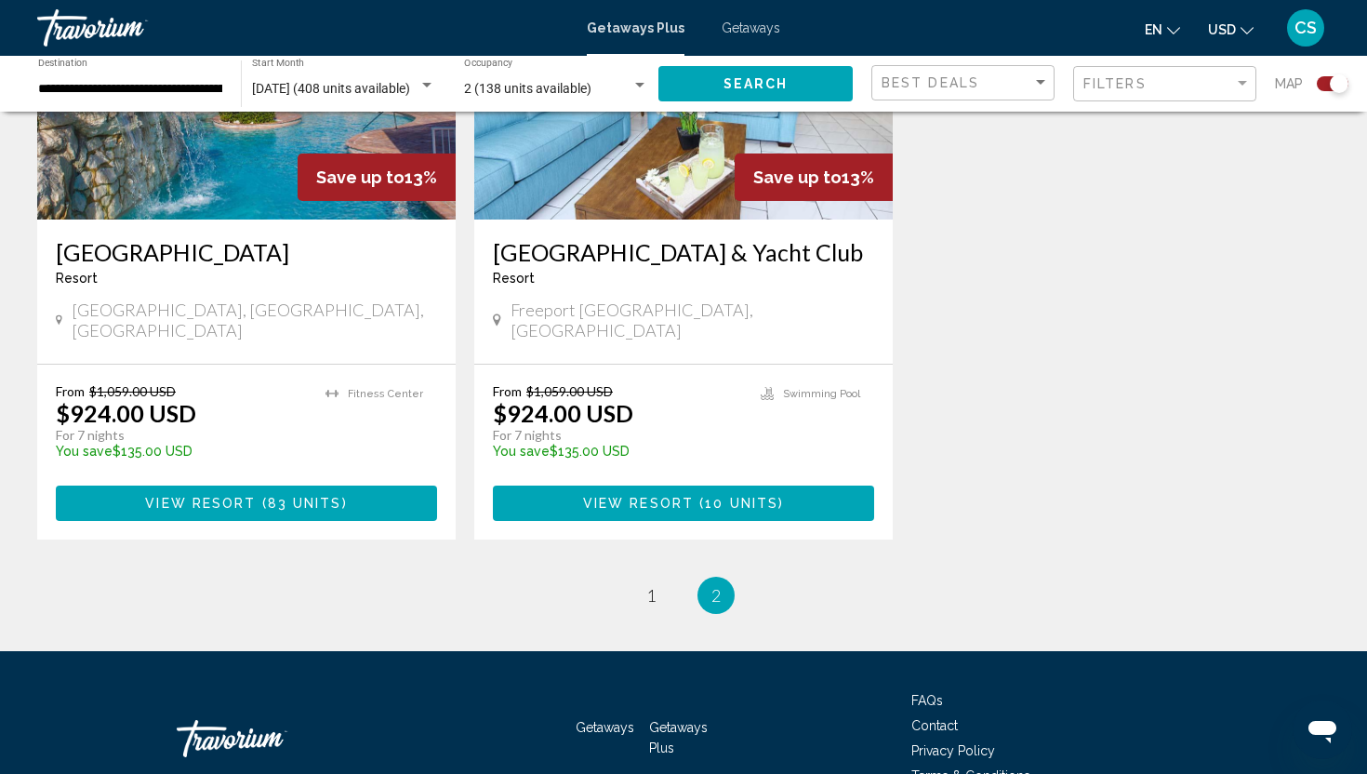
scroll to position [1566, 0]
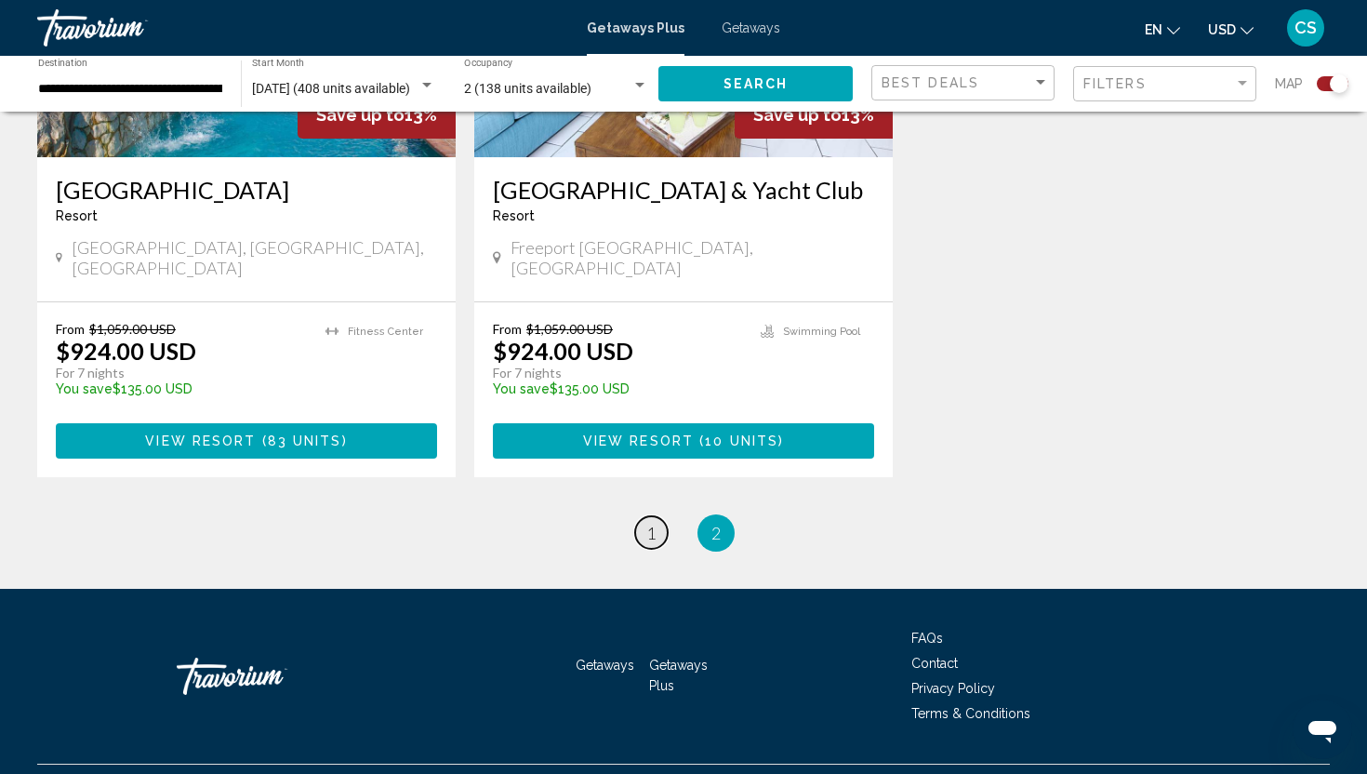
click at [647, 523] on span "1" at bounding box center [650, 533] width 9 height 20
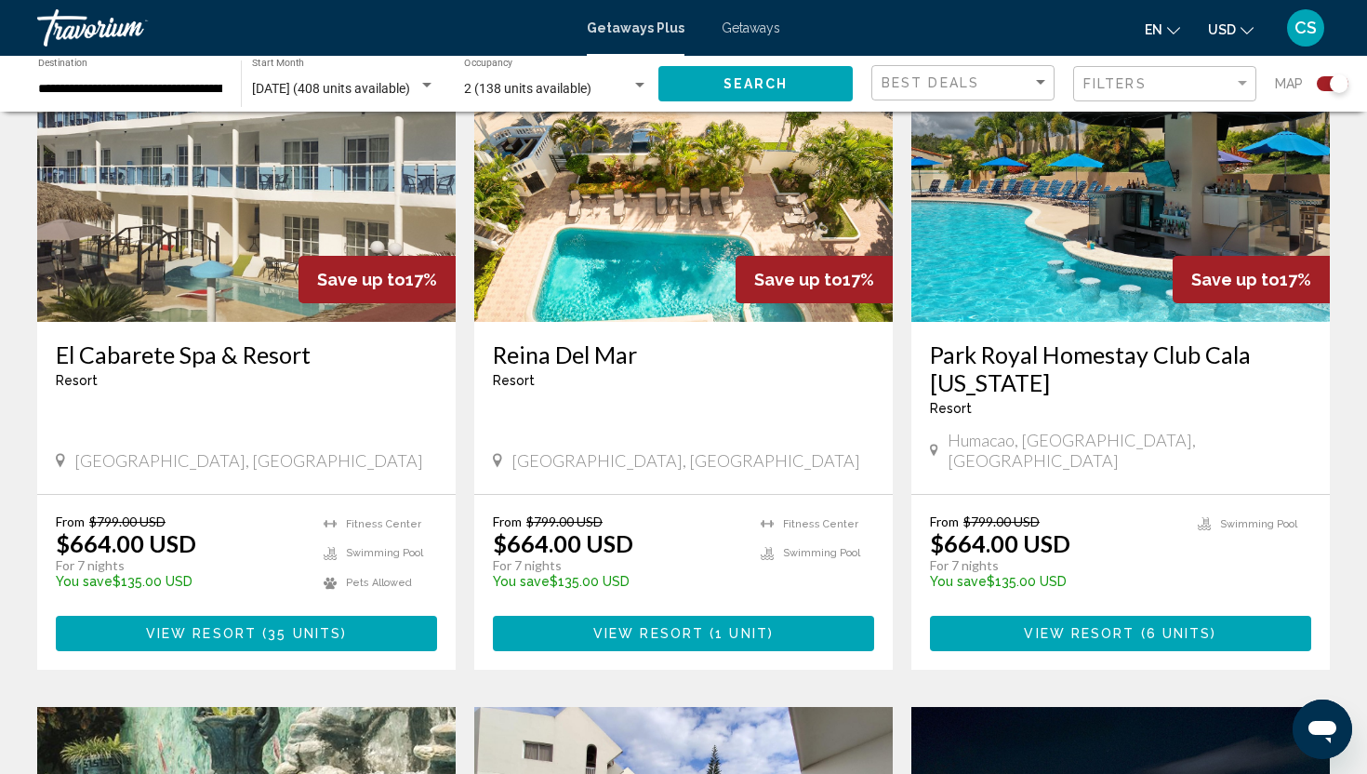
scroll to position [1412, 0]
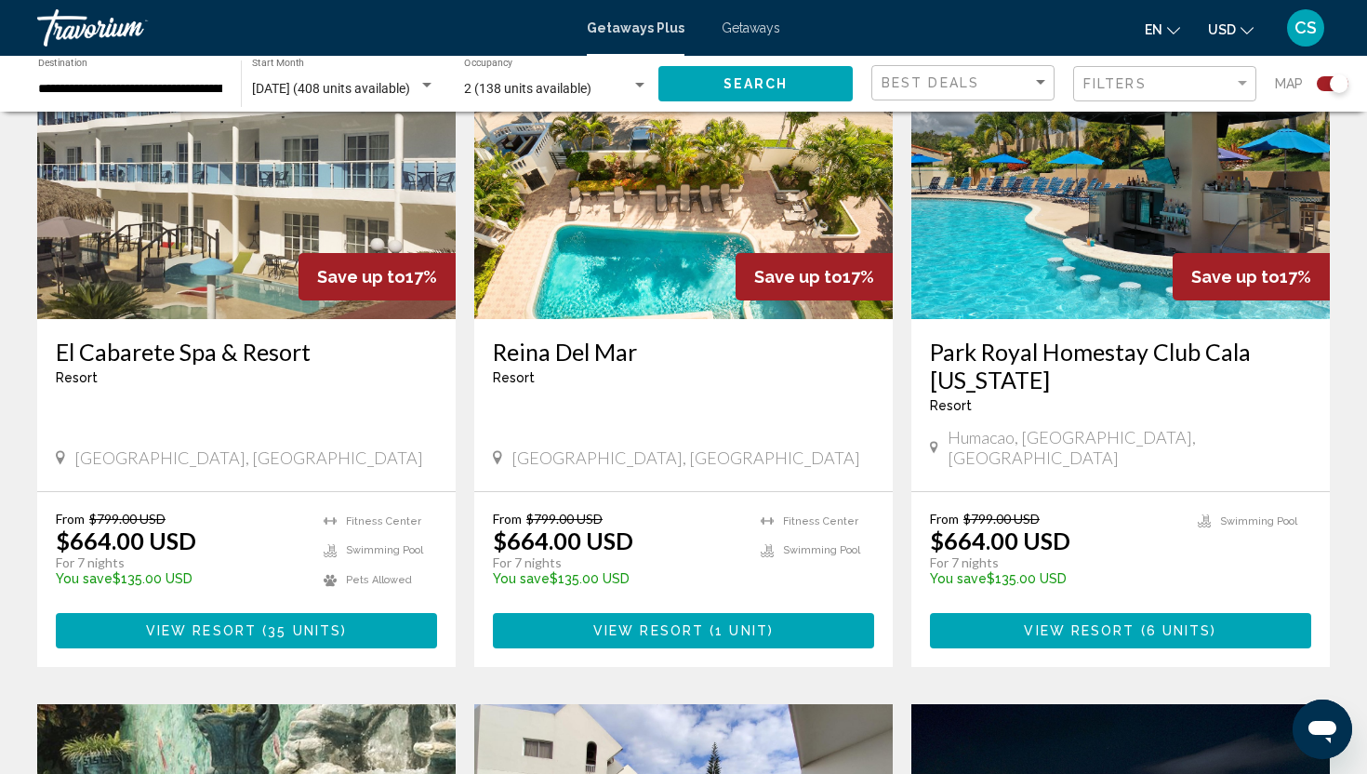
click at [273, 338] on h3 "El Cabarete Spa & Resort" at bounding box center [246, 352] width 381 height 28
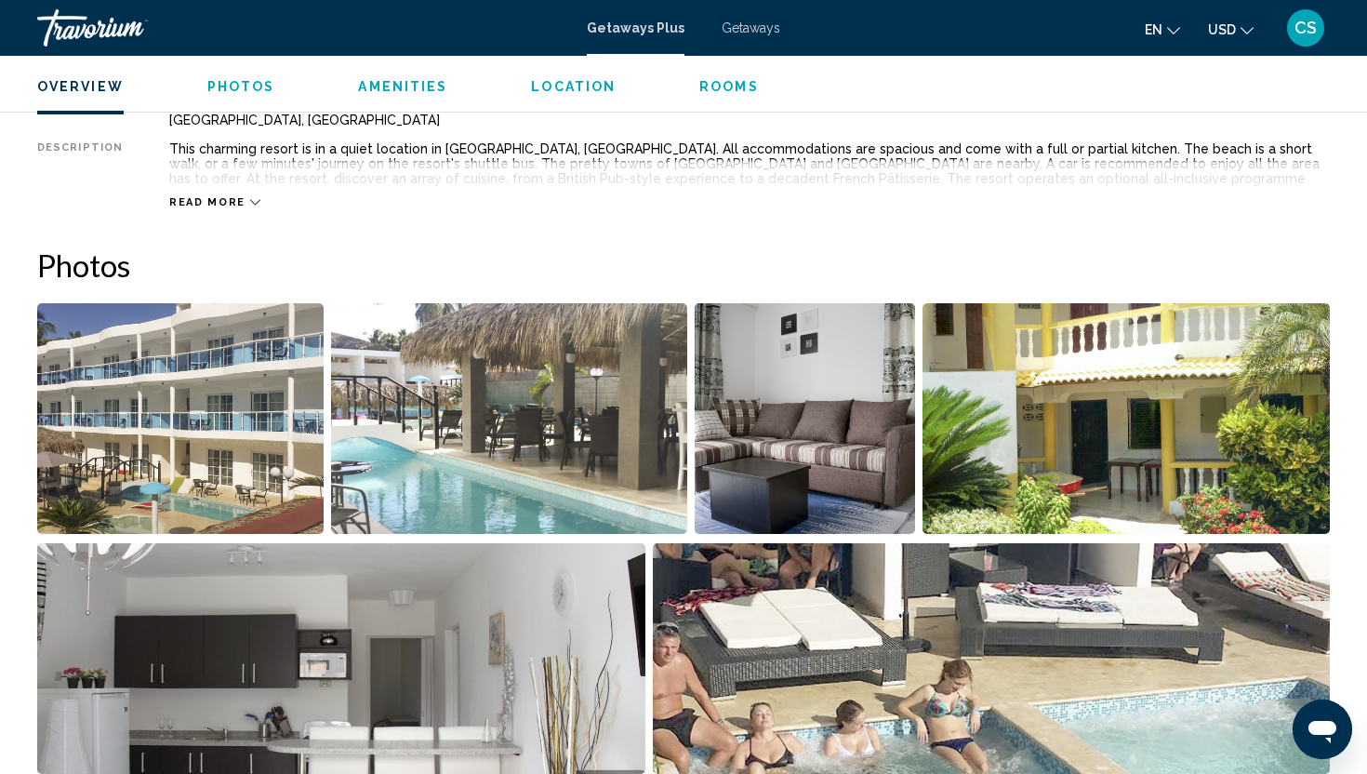
scroll to position [709, 0]
click at [594, 395] on img "Open full-screen image slider" at bounding box center [509, 419] width 356 height 231
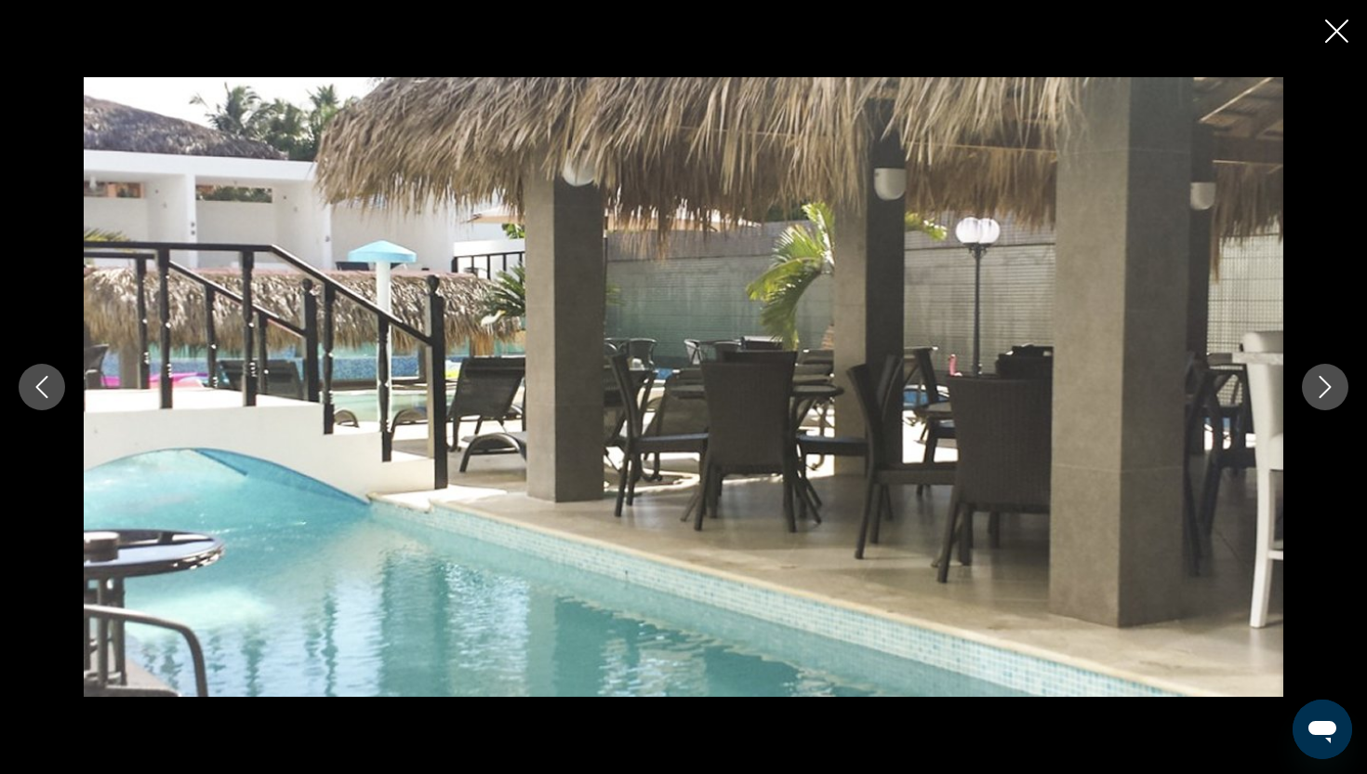
click at [1313, 398] on button "Next image" at bounding box center [1325, 387] width 47 height 47
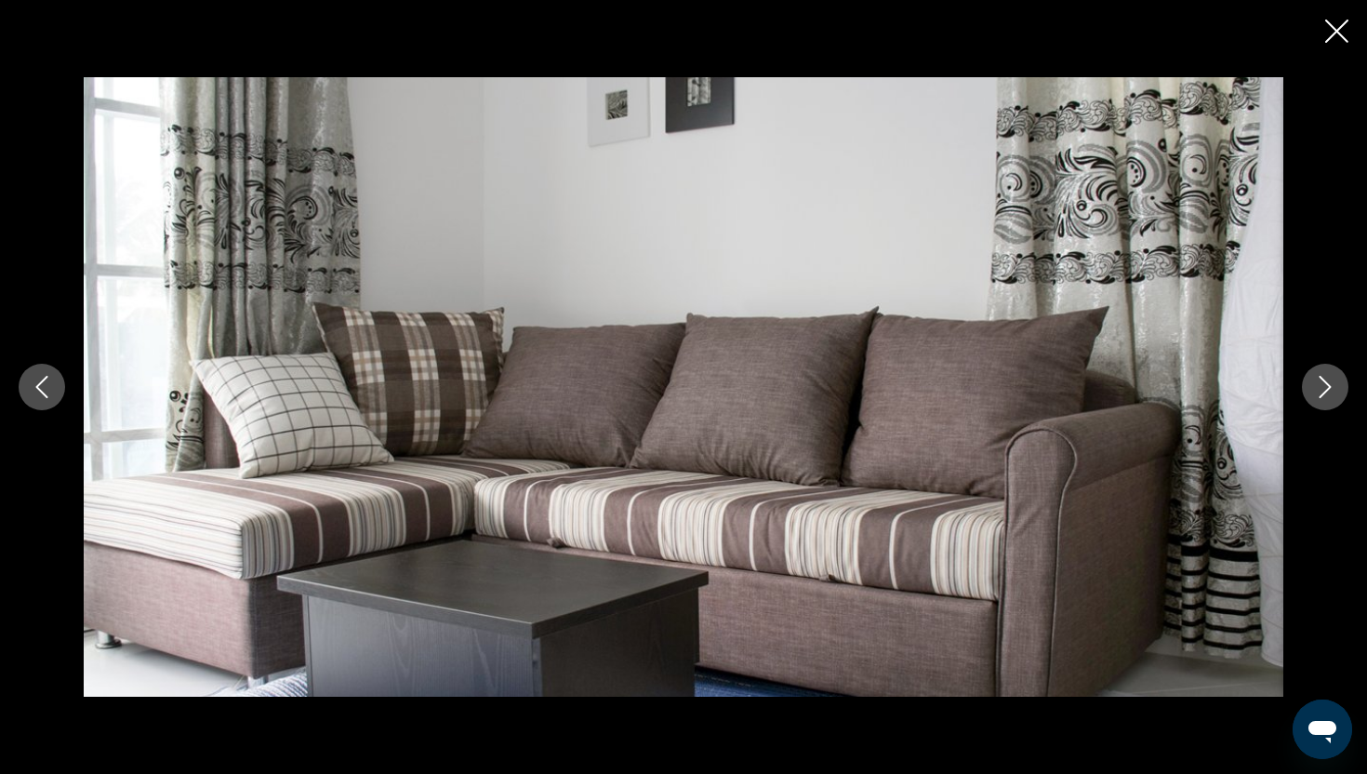
click at [1314, 395] on icon "Next image" at bounding box center [1325, 387] width 22 height 22
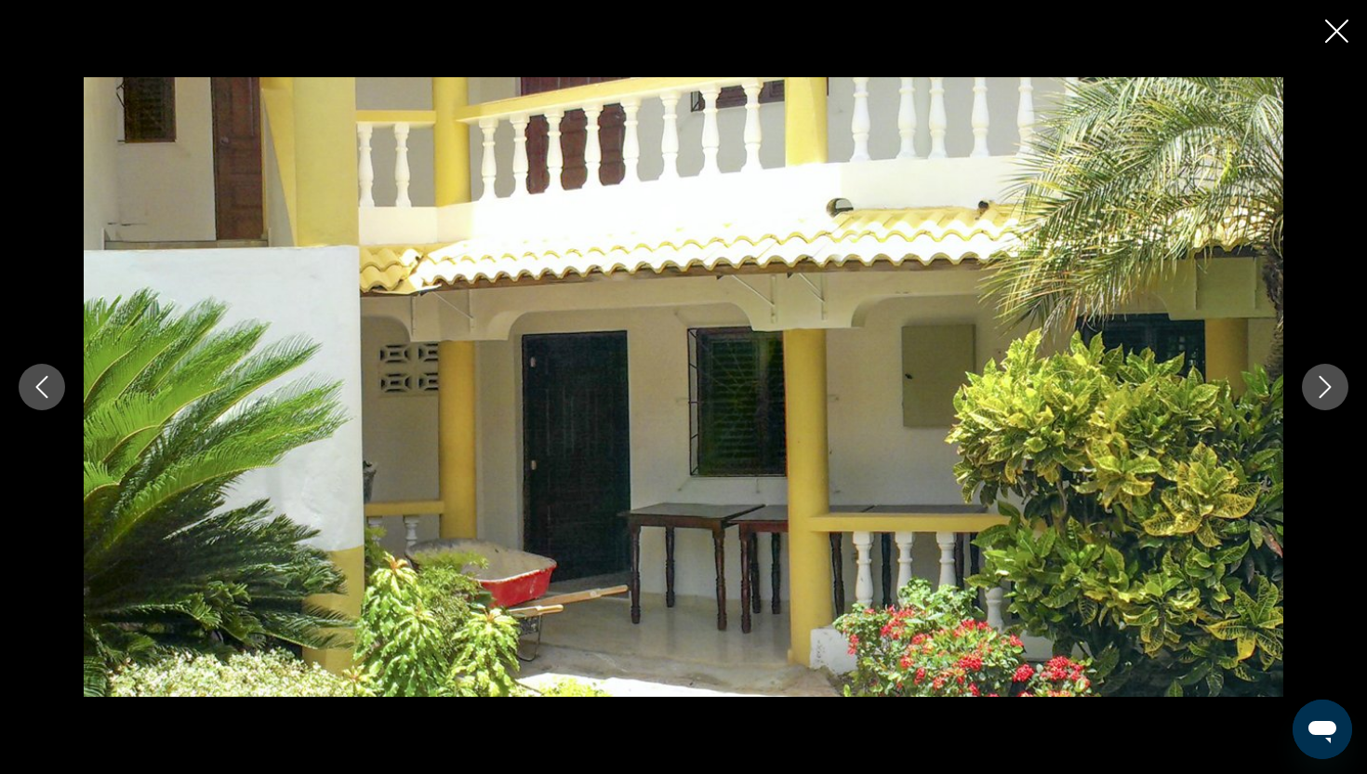
click at [1314, 395] on icon "Next image" at bounding box center [1325, 387] width 22 height 22
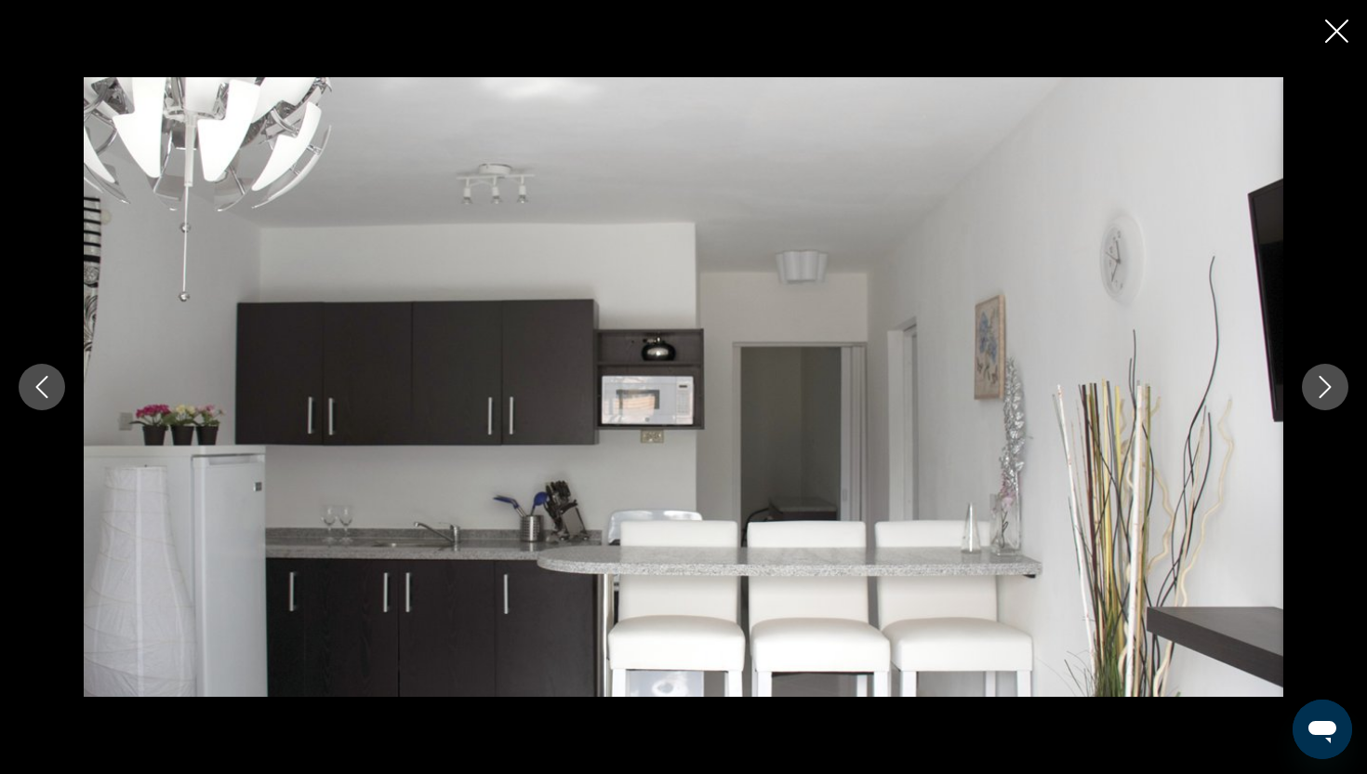
click at [1314, 395] on icon "Next image" at bounding box center [1325, 387] width 22 height 22
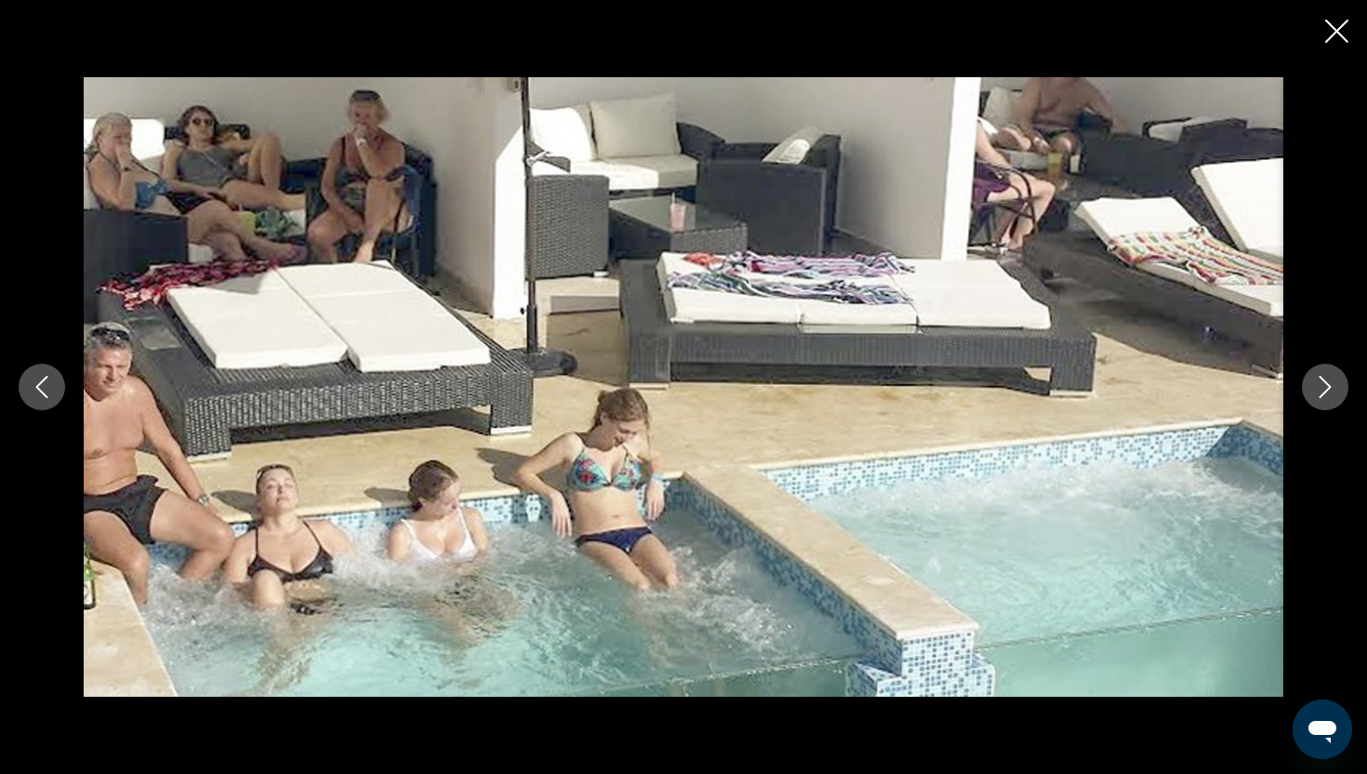
click at [1314, 395] on icon "Next image" at bounding box center [1325, 387] width 22 height 22
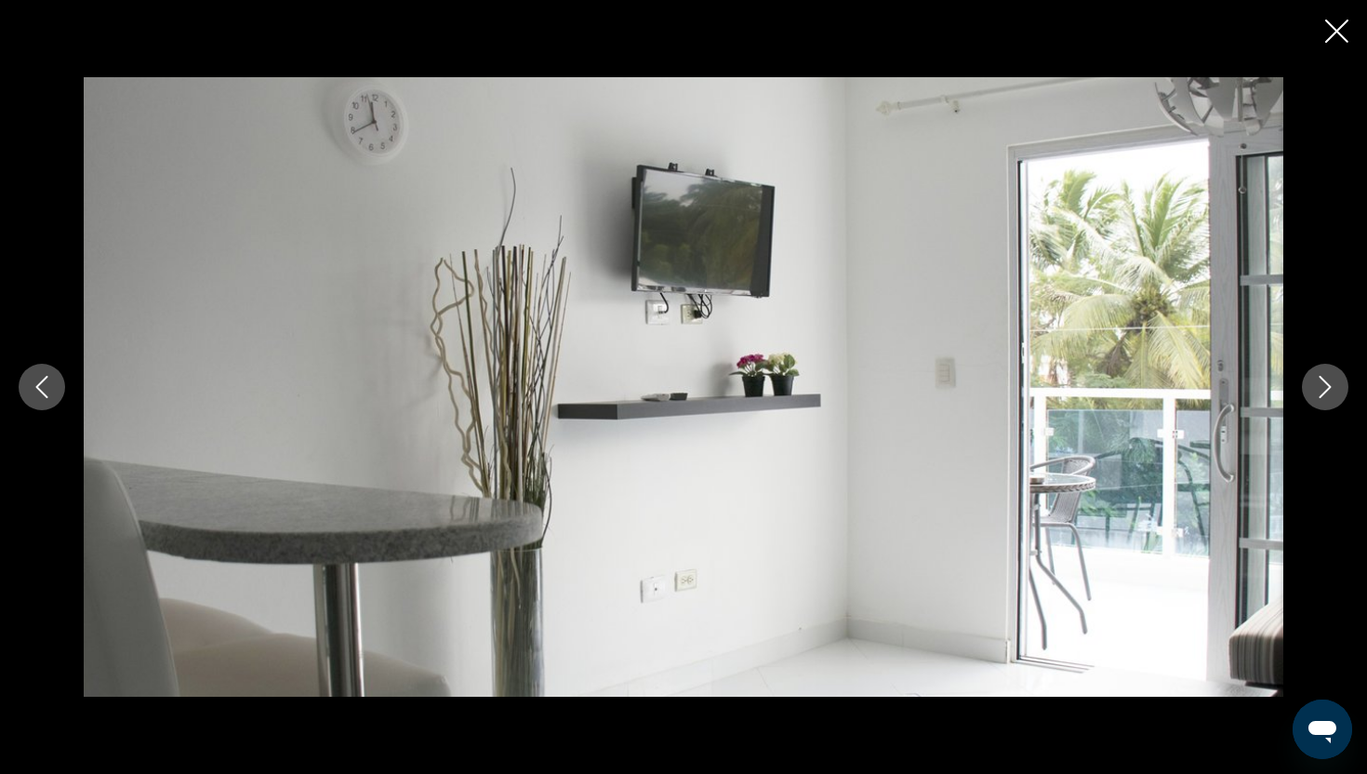
scroll to position [1189, 0]
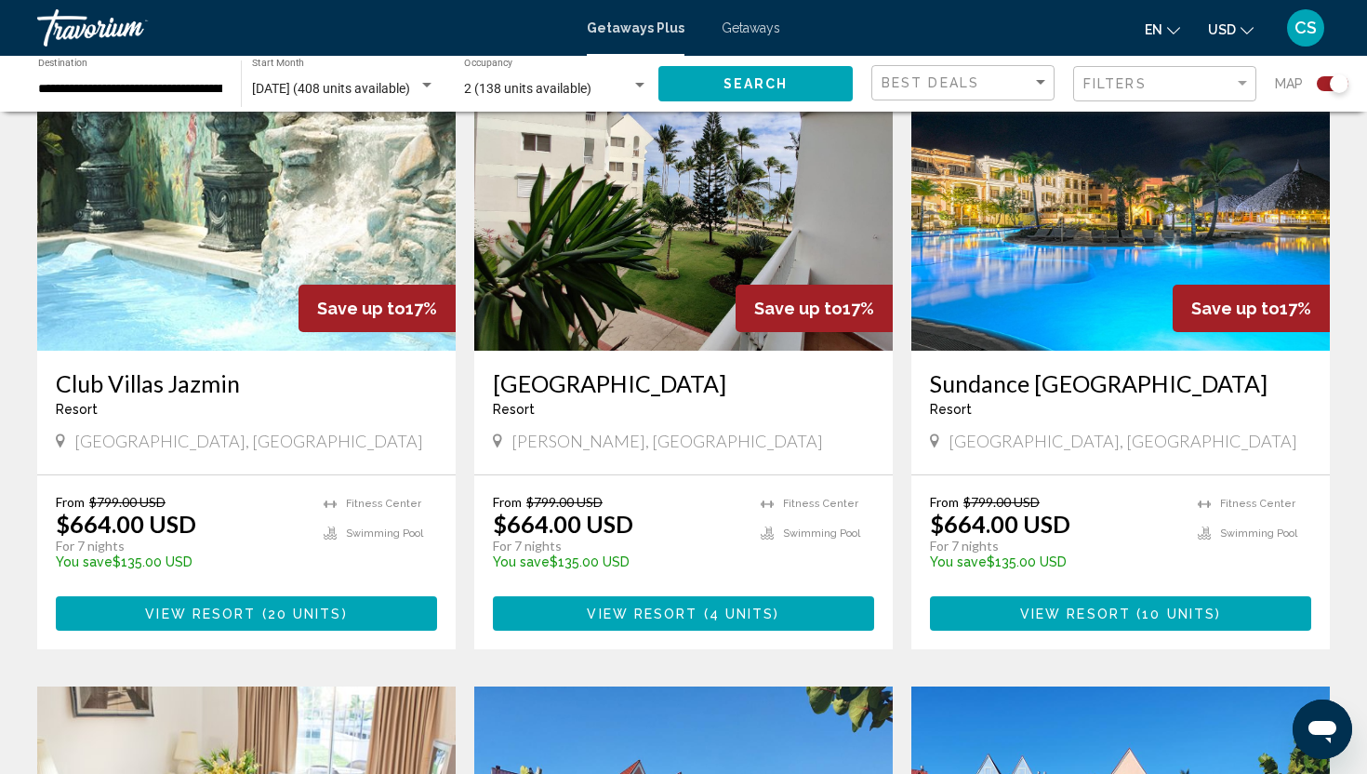
scroll to position [2070, 0]
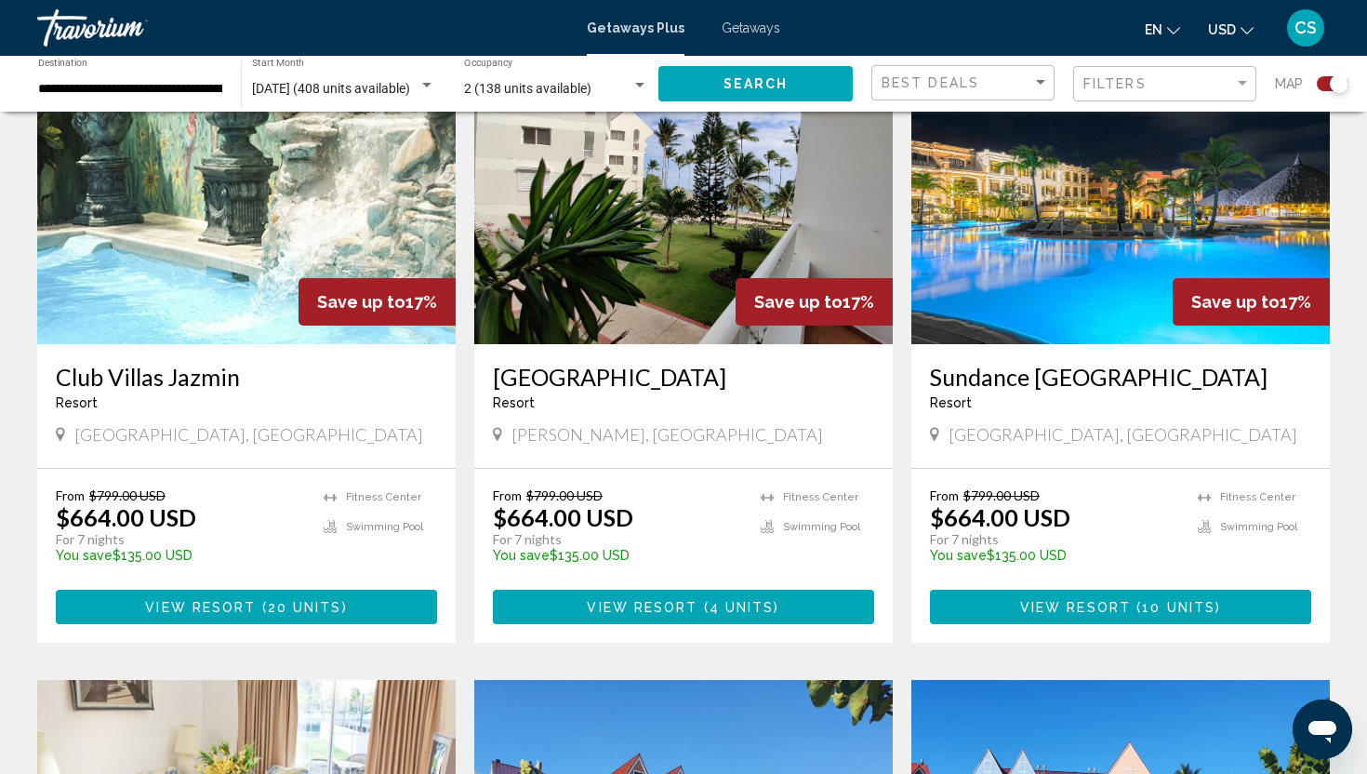
click at [524, 363] on h3 "[GEOGRAPHIC_DATA]" at bounding box center [683, 377] width 381 height 28
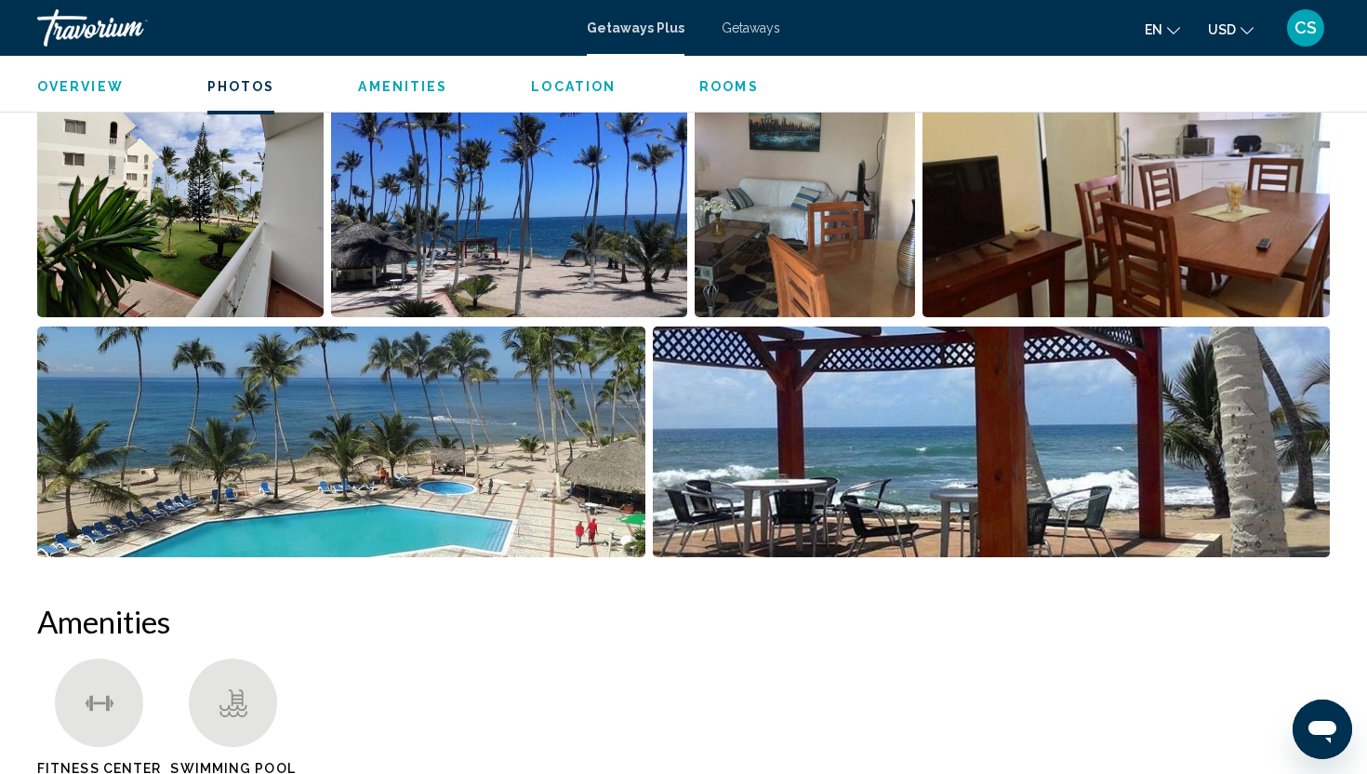
scroll to position [902, 0]
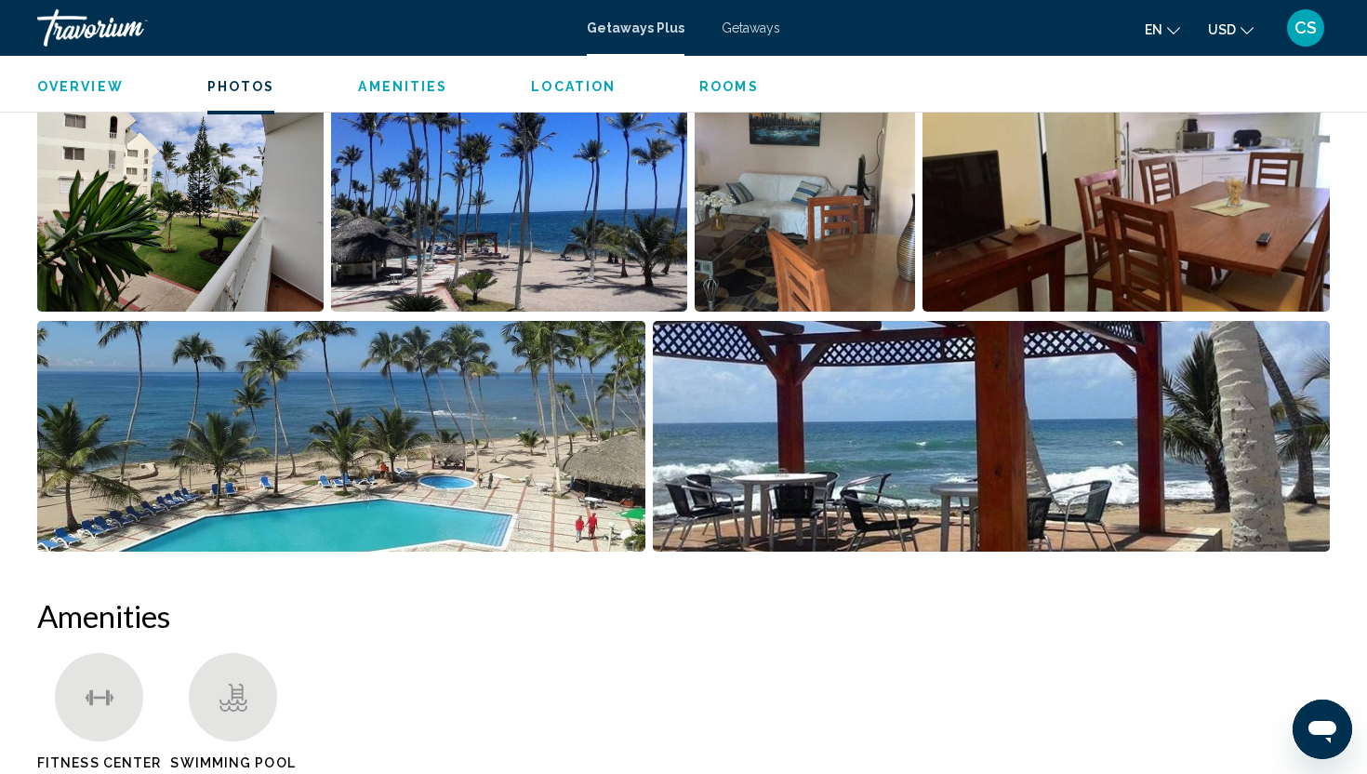
click at [511, 404] on img "Open full-screen image slider" at bounding box center [341, 436] width 608 height 231
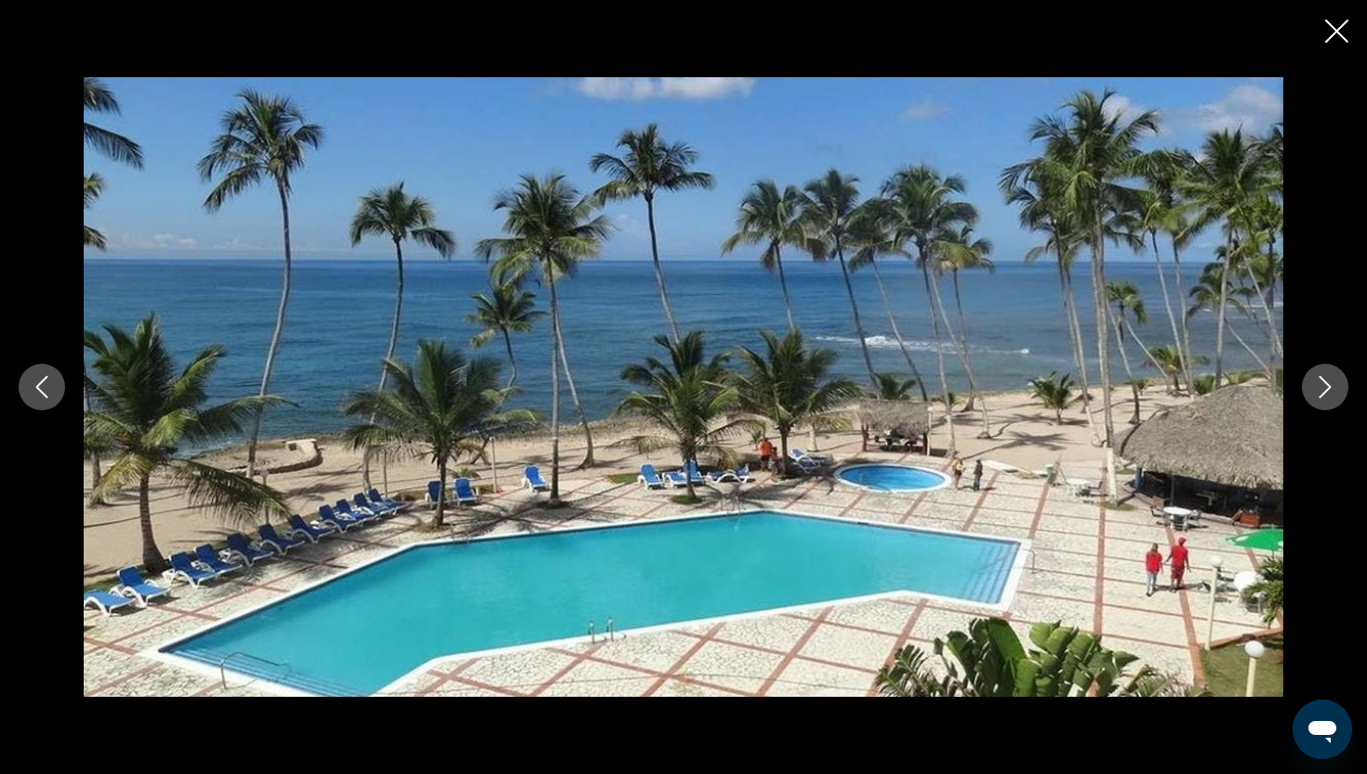
click at [1331, 398] on button "Next image" at bounding box center [1325, 387] width 47 height 47
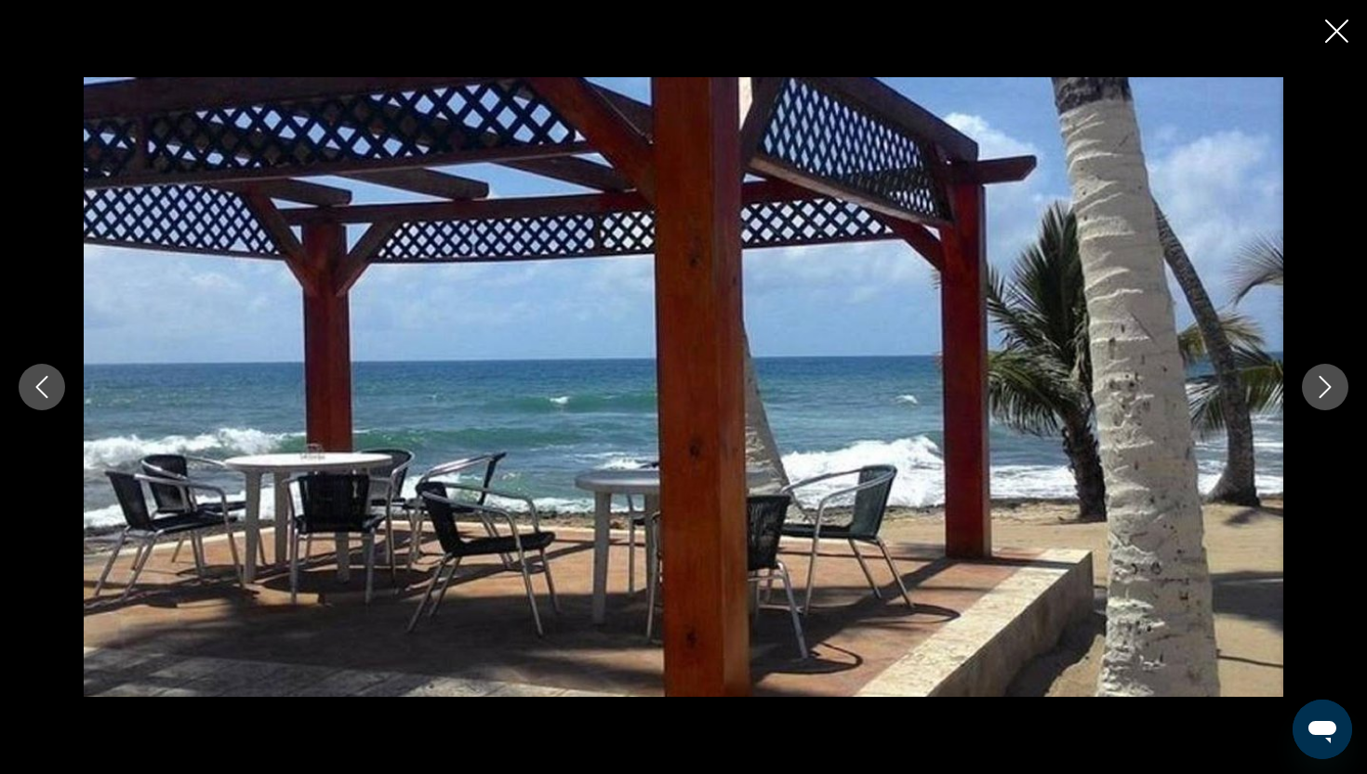
click at [1331, 398] on button "Next image" at bounding box center [1325, 387] width 47 height 47
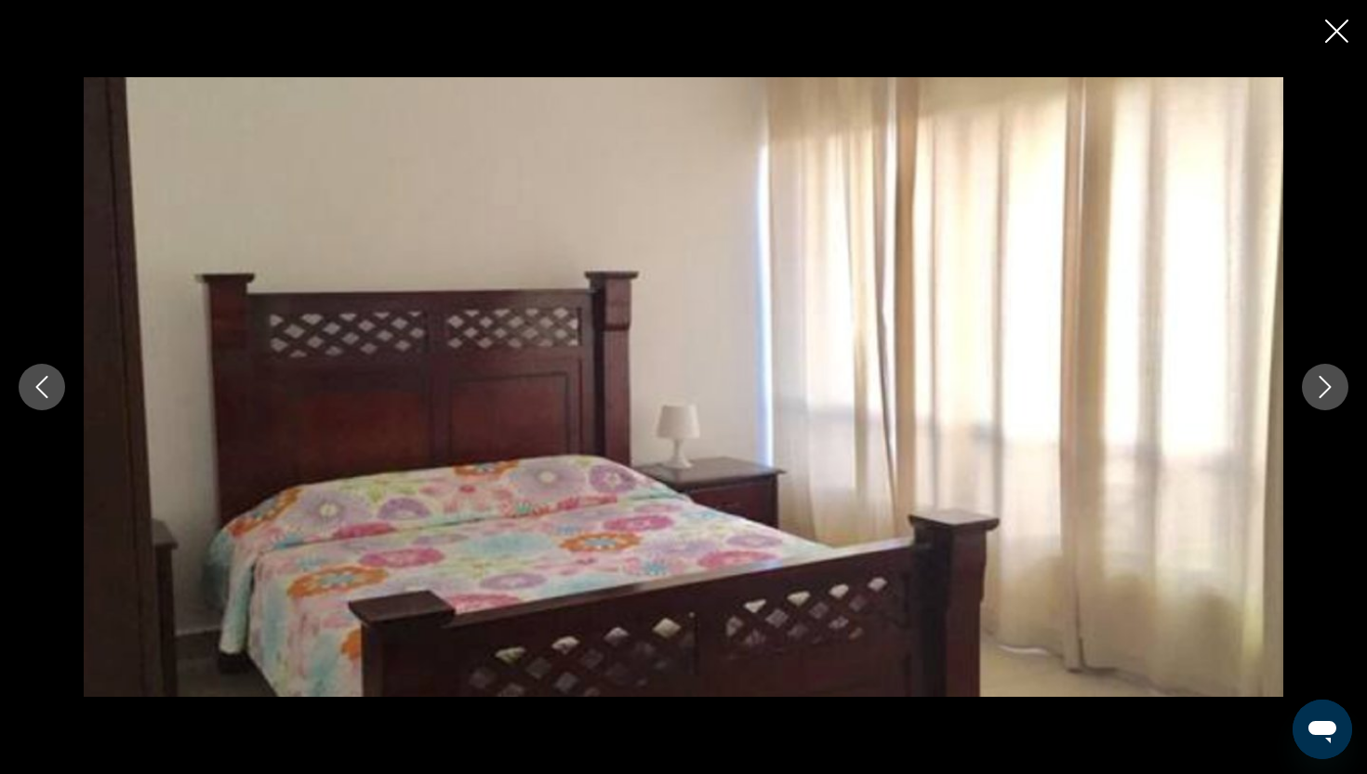
click at [1331, 398] on button "Next image" at bounding box center [1325, 387] width 47 height 47
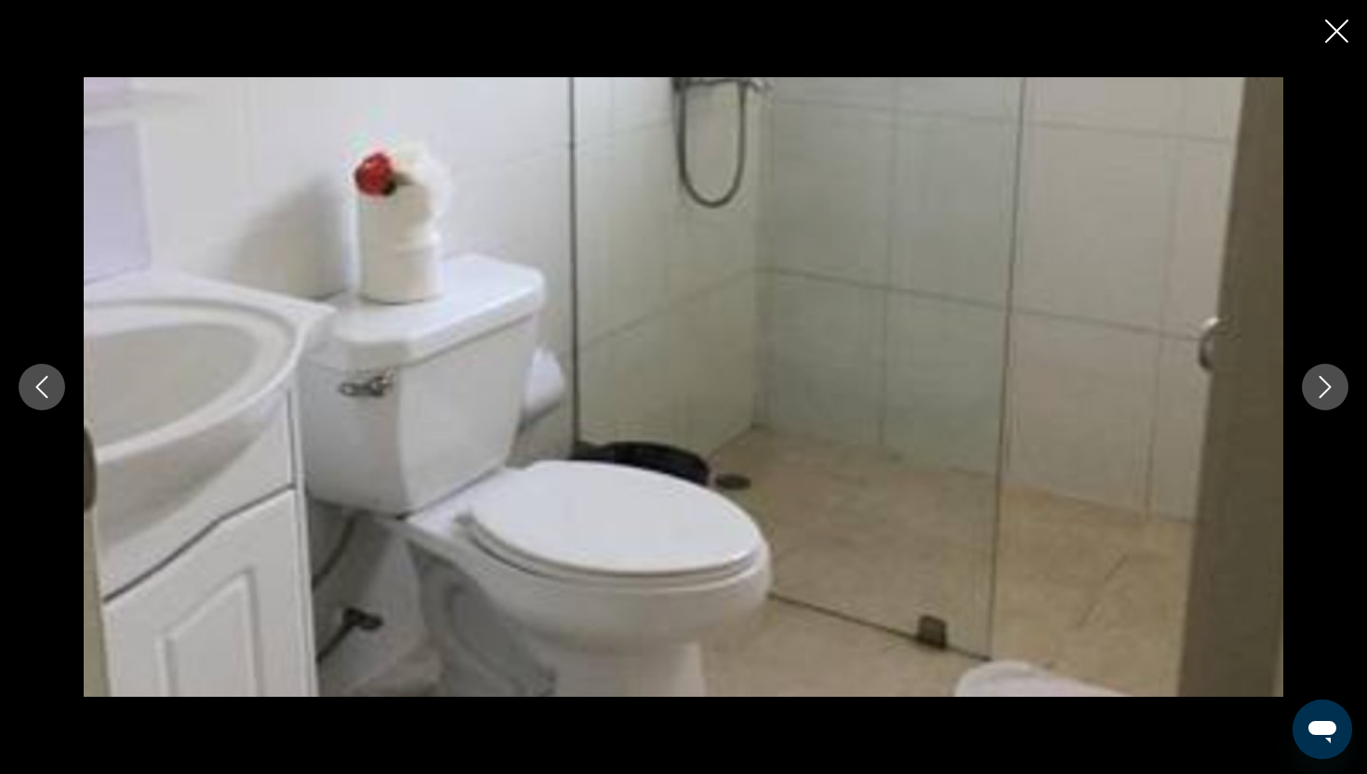
click at [1331, 398] on button "Next image" at bounding box center [1325, 387] width 47 height 47
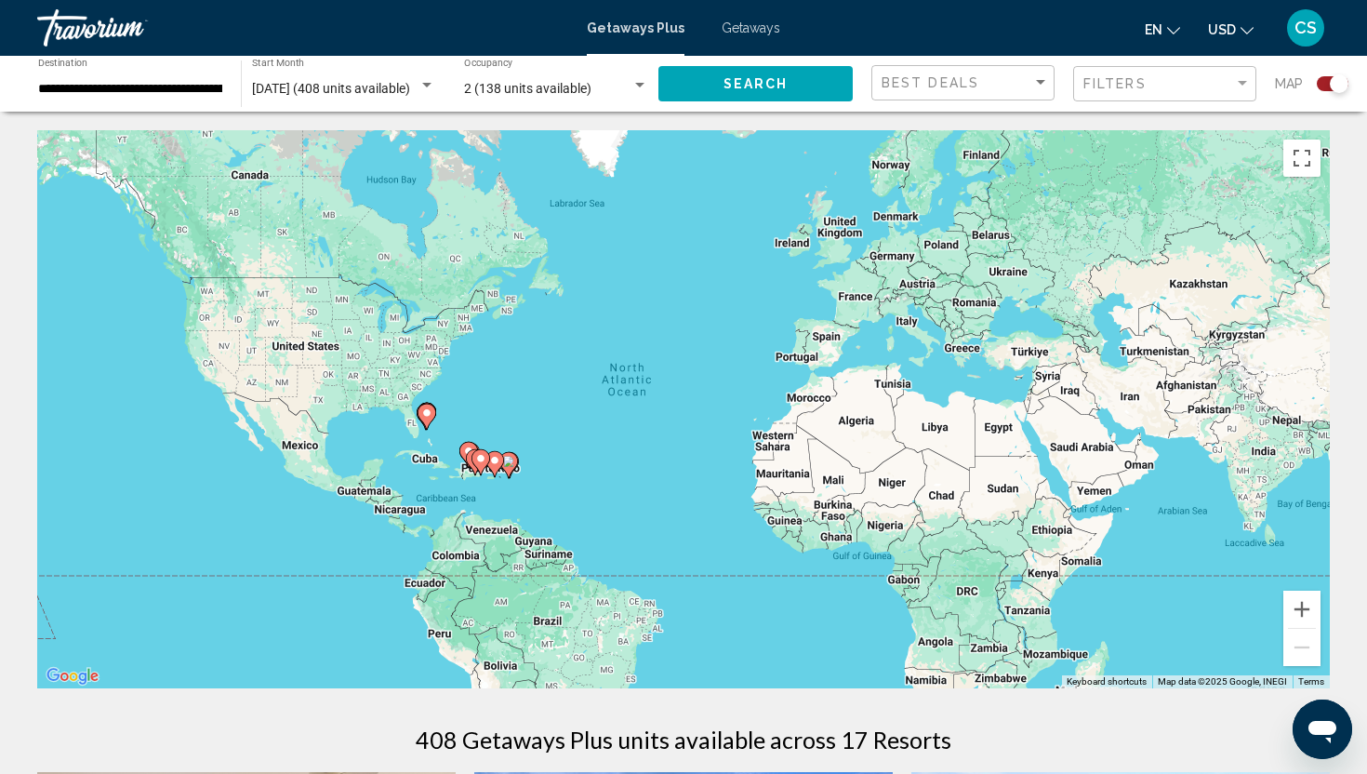
click at [429, 410] on image "Main content" at bounding box center [426, 412] width 11 height 11
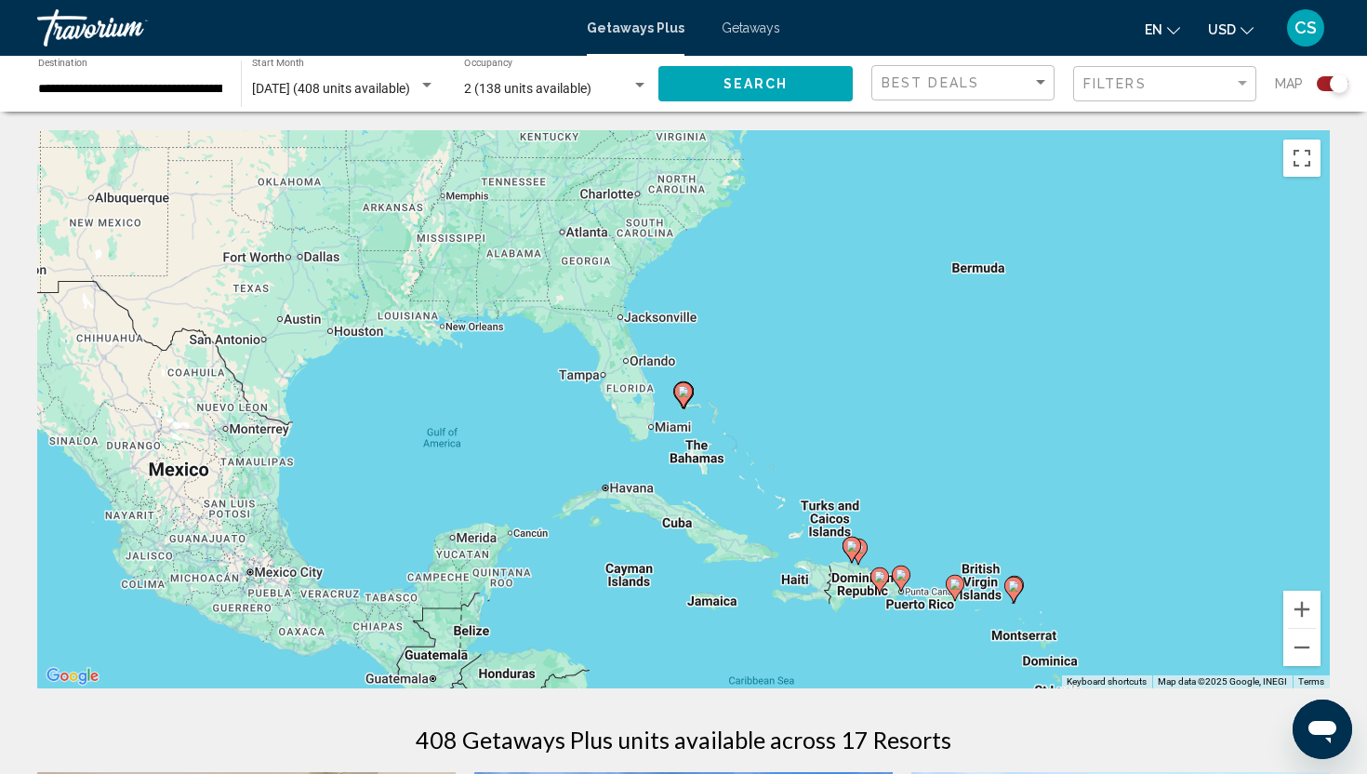
click at [684, 400] on icon "Main content" at bounding box center [683, 395] width 17 height 24
type input "**********"
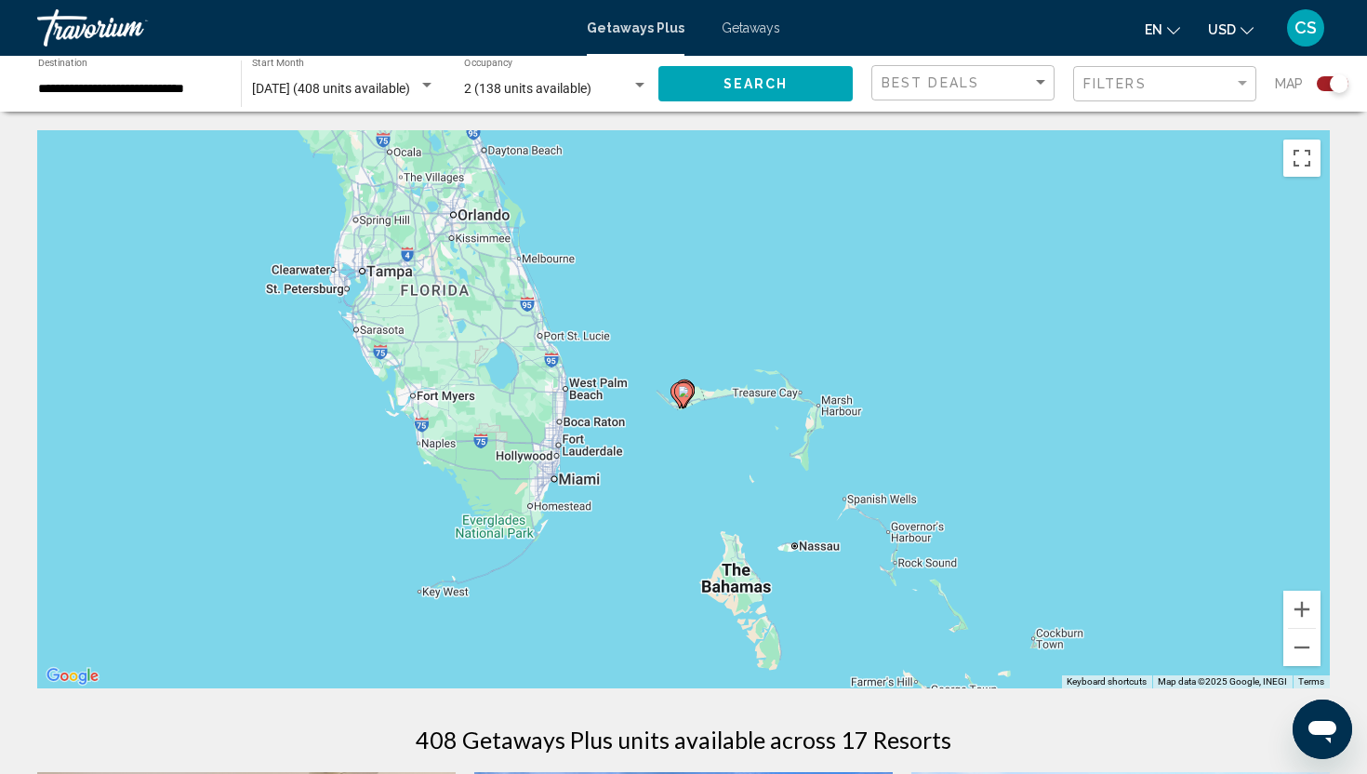
click at [689, 400] on gmp-advanced-marker "Main content" at bounding box center [683, 395] width 19 height 28
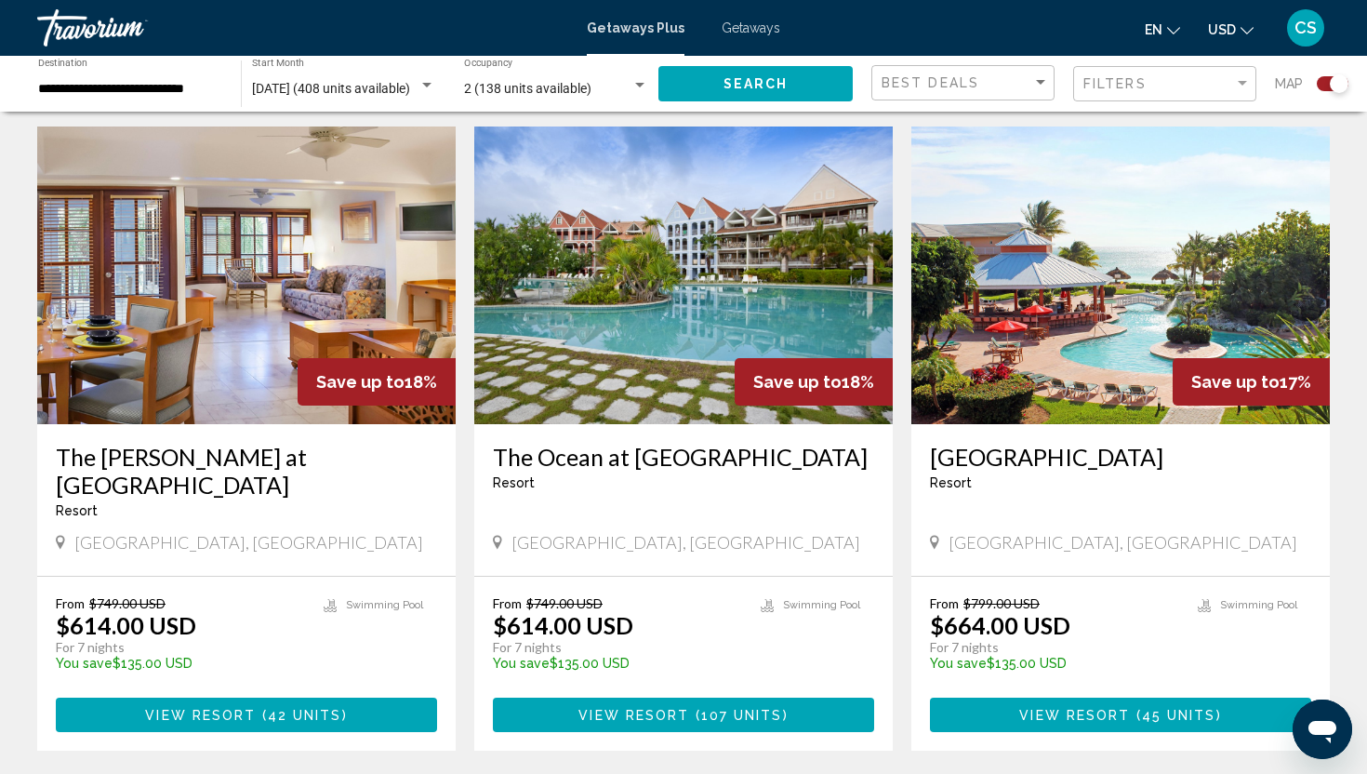
scroll to position [647, 0]
